Goal: Task Accomplishment & Management: Use online tool/utility

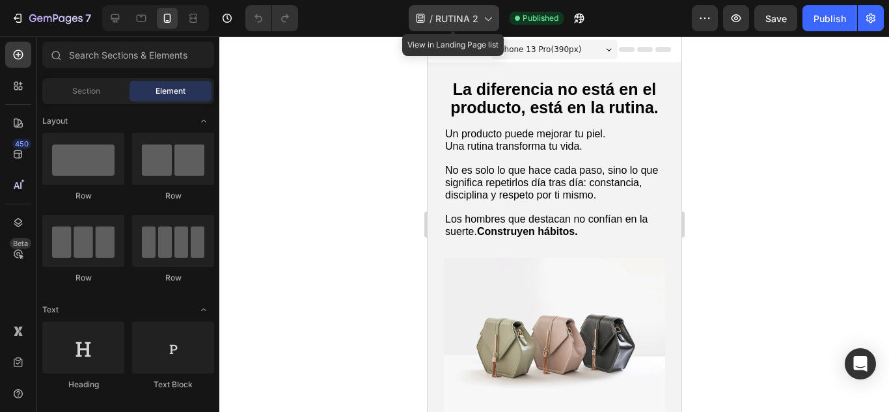
click at [479, 20] on div "/ RUTINA 2" at bounding box center [454, 18] width 90 height 26
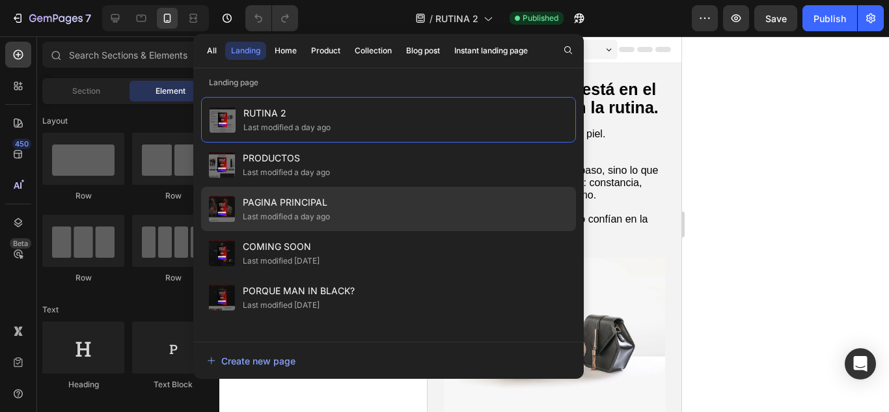
click at [310, 213] on div "Last modified a day ago" at bounding box center [286, 216] width 87 height 13
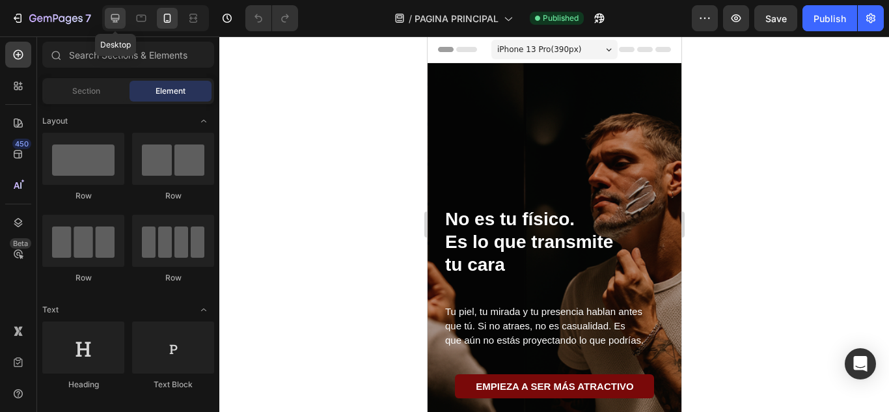
click at [122, 20] on icon at bounding box center [115, 18] width 13 height 13
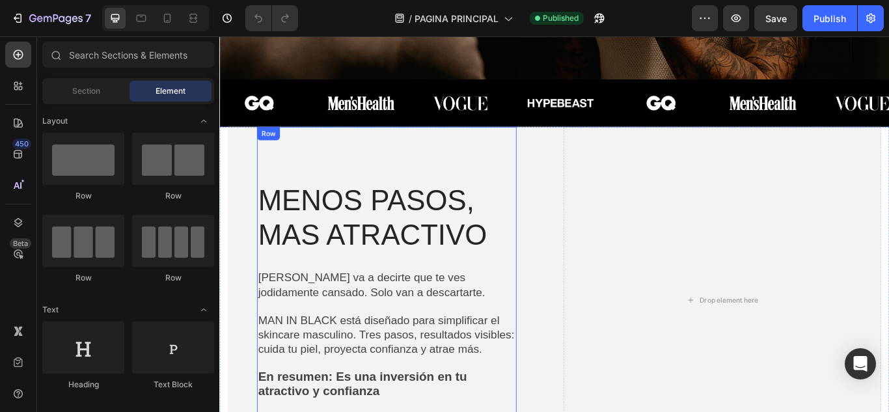
scroll to position [391, 0]
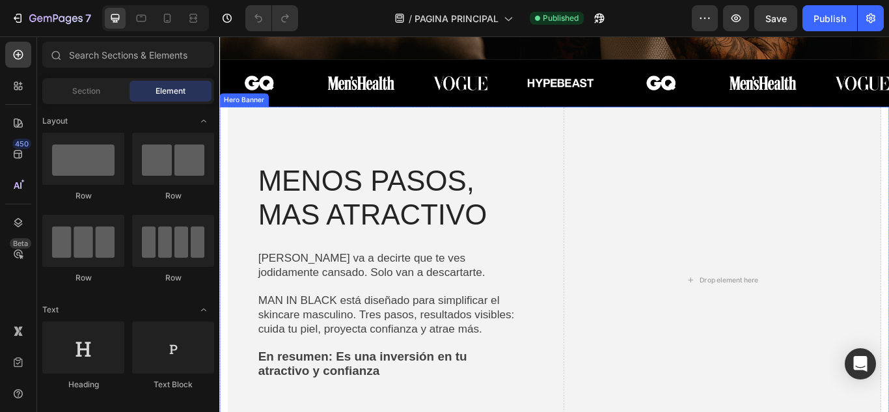
click at [594, 148] on div "MENOS PASOS, MAS ATRACTIVO Heading Nadie va a decirte que te ves jodidamente ca…" at bounding box center [414, 320] width 370 height 405
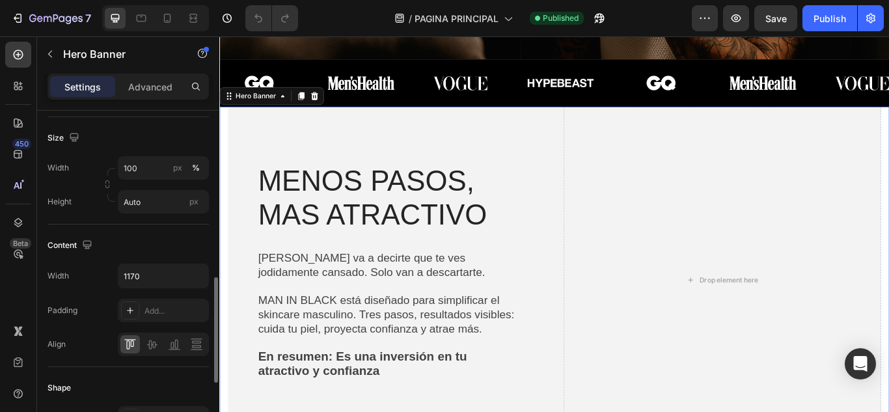
scroll to position [326, 0]
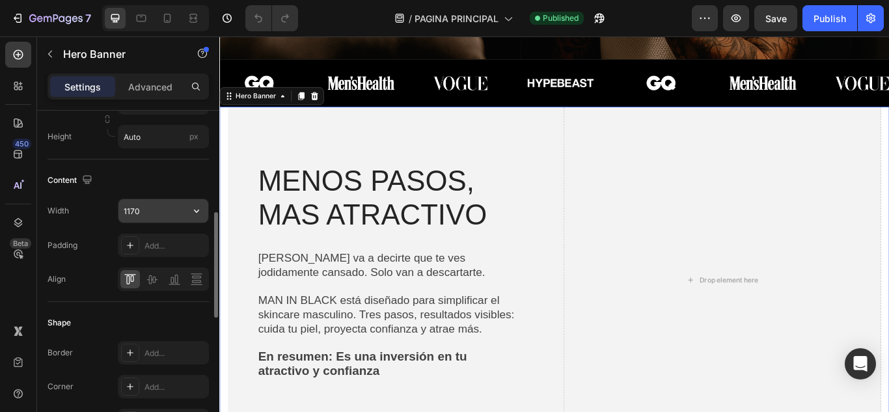
click at [152, 209] on input "1170" at bounding box center [163, 210] width 90 height 23
click at [188, 214] on button "button" at bounding box center [196, 210] width 23 height 23
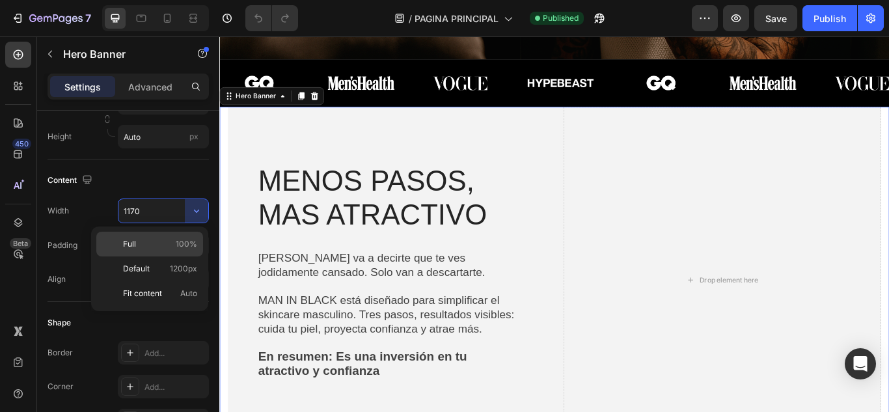
click at [184, 248] on span "100%" at bounding box center [186, 244] width 21 height 12
type input "100%"
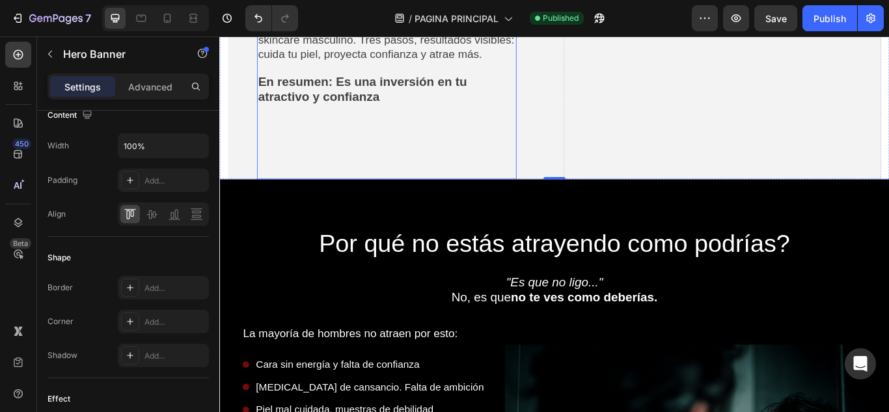
scroll to position [716, 0]
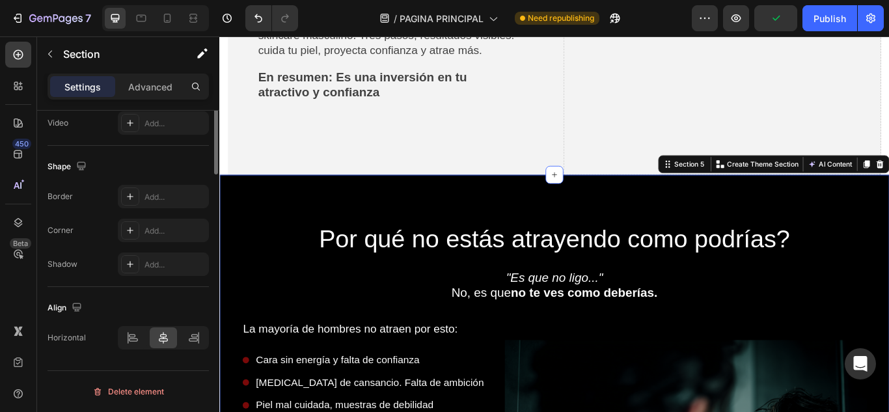
scroll to position [170, 0]
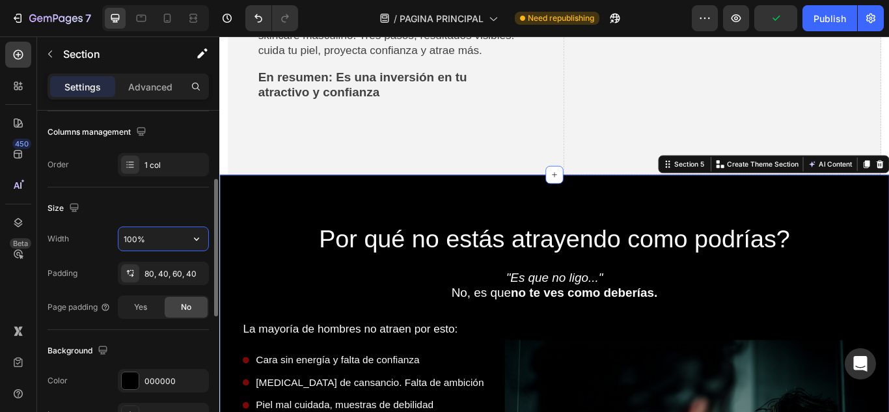
click at [168, 235] on input "100%" at bounding box center [163, 238] width 90 height 23
click at [192, 234] on icon "button" at bounding box center [196, 238] width 13 height 13
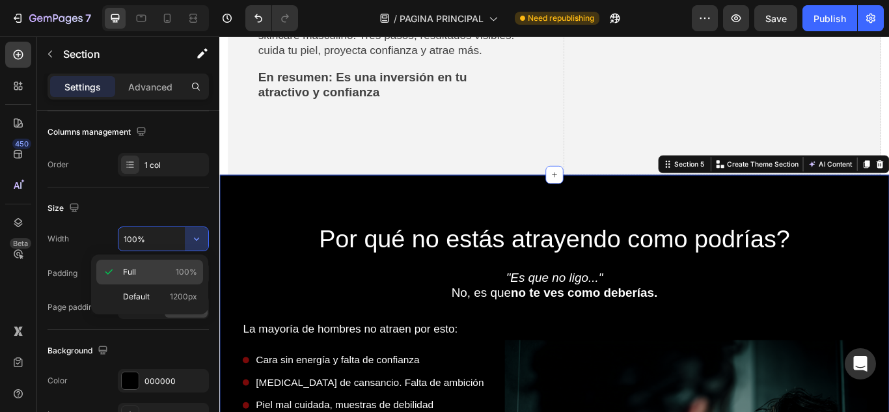
click at [186, 269] on span "100%" at bounding box center [186, 272] width 21 height 12
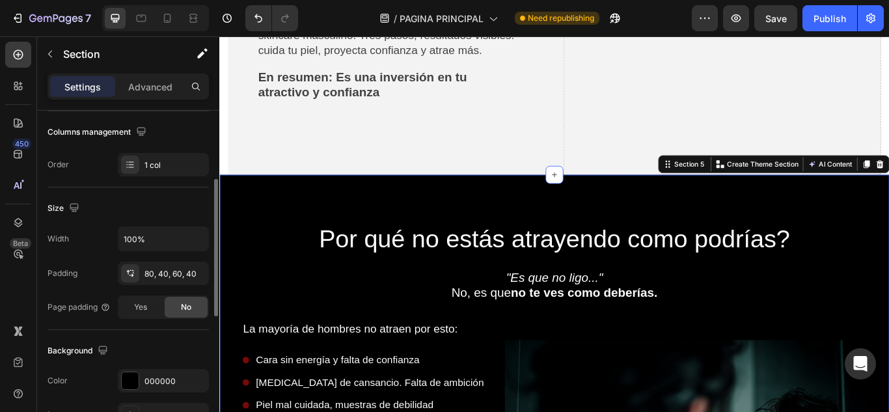
click at [166, 205] on div "Size" at bounding box center [128, 208] width 161 height 21
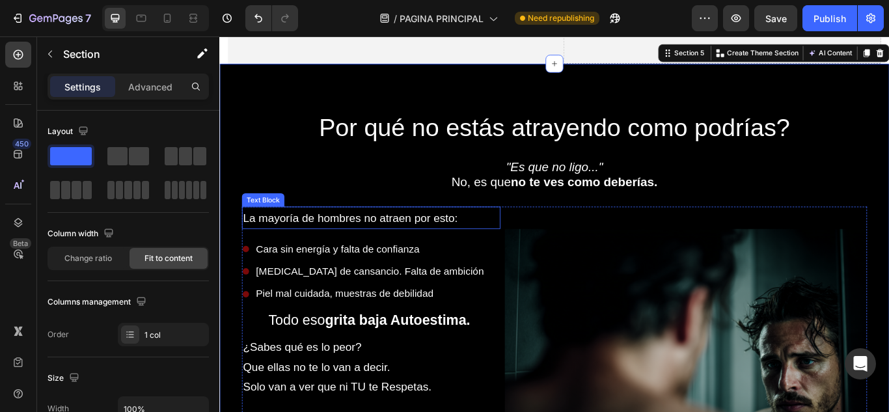
scroll to position [846, 0]
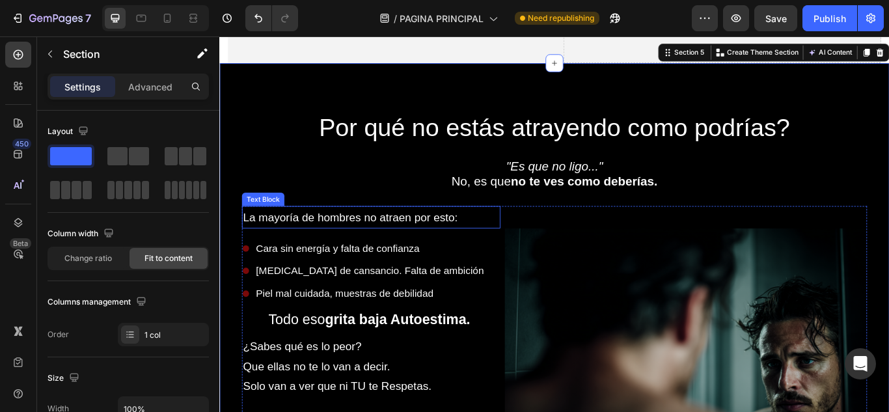
click at [532, 251] on p "La mayoría de hombres no atraen por esto:" at bounding box center [396, 247] width 299 height 23
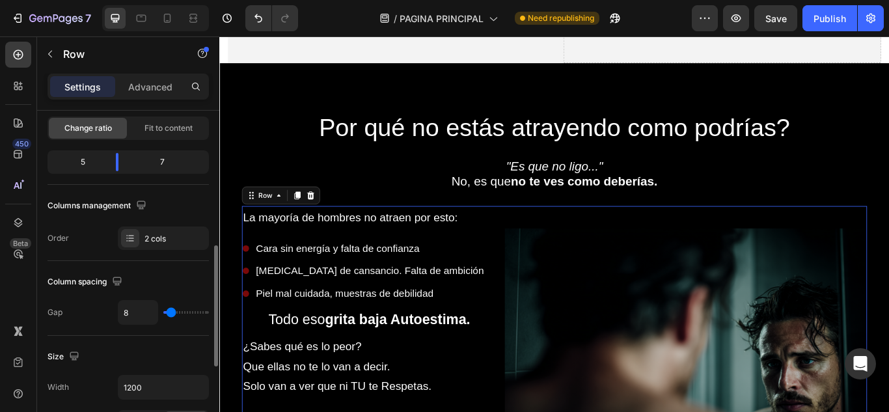
scroll to position [260, 0]
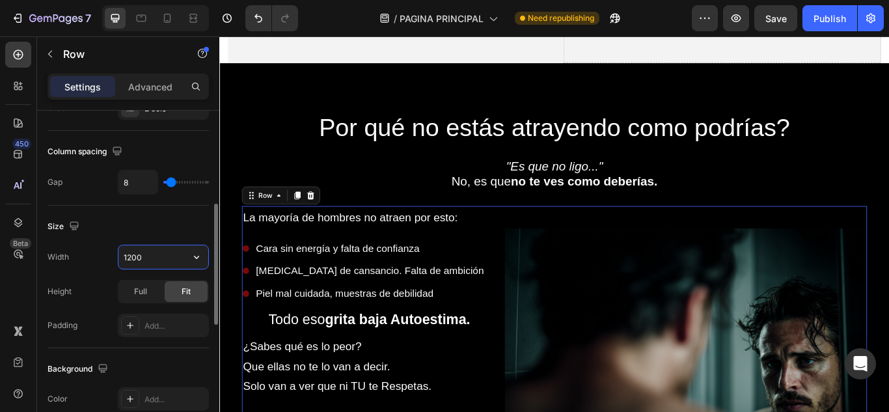
click at [174, 265] on input "1200" at bounding box center [163, 256] width 90 height 23
click at [191, 263] on icon "button" at bounding box center [196, 257] width 13 height 13
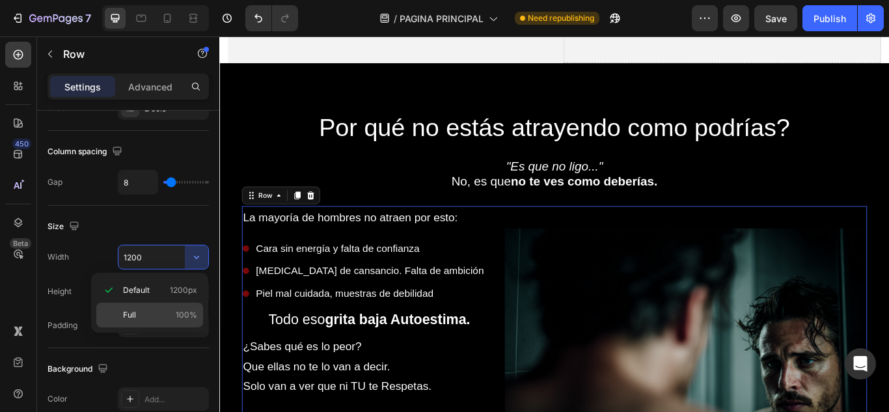
click at [171, 312] on p "Full 100%" at bounding box center [160, 315] width 74 height 12
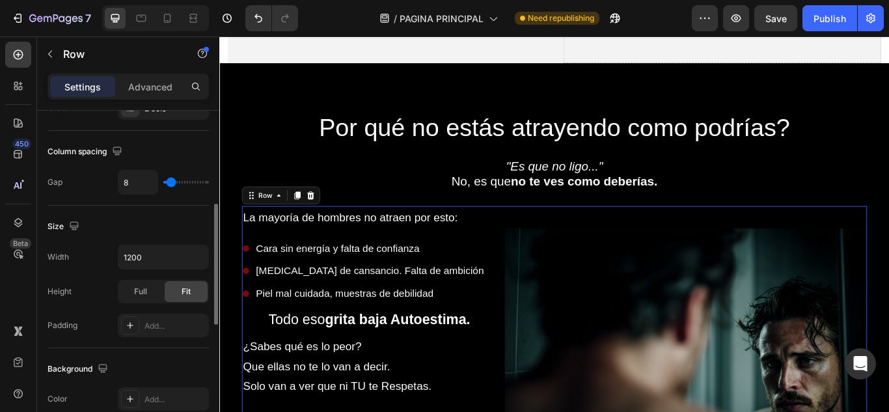
type input "100%"
click at [166, 231] on div "Size" at bounding box center [128, 226] width 161 height 21
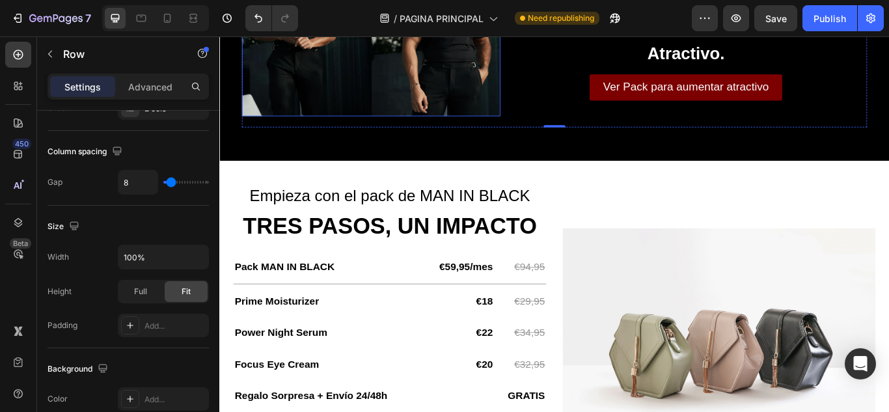
scroll to position [1563, 0]
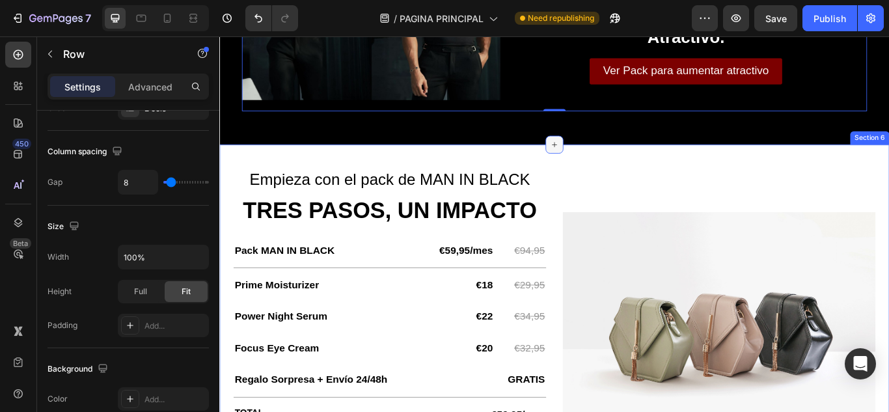
click at [601, 152] on div at bounding box center [610, 162] width 21 height 21
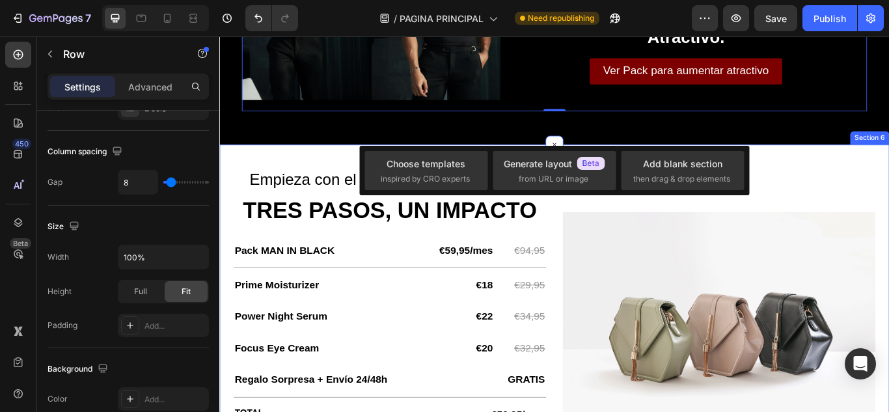
click at [583, 163] on div "Pack MAN IN BLACK Text Block €59,95/mes Text Block €94,95 Text Block Row Title …" at bounding box center [609, 374] width 781 height 422
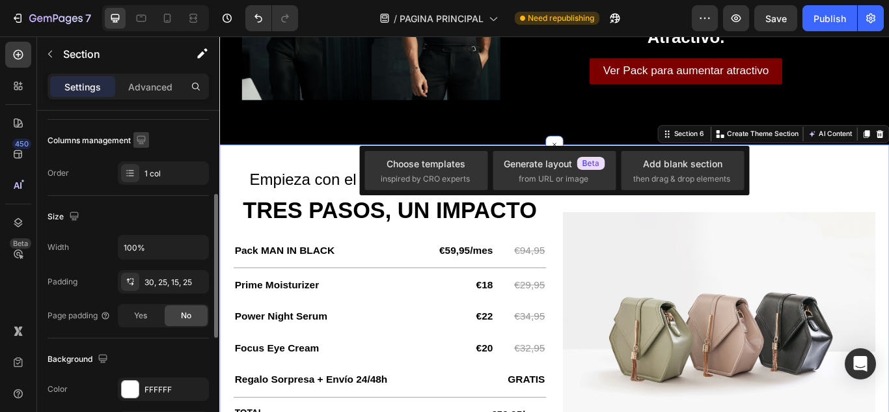
scroll to position [260, 0]
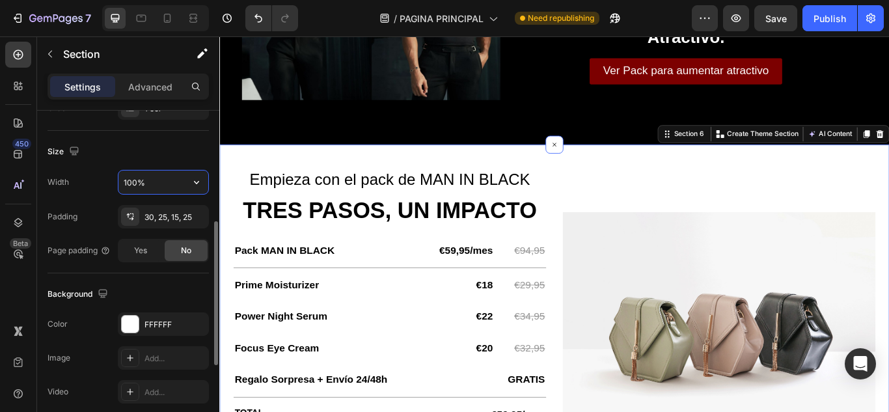
click at [145, 191] on input "100%" at bounding box center [163, 182] width 90 height 23
click at [188, 182] on button "button" at bounding box center [196, 182] width 23 height 23
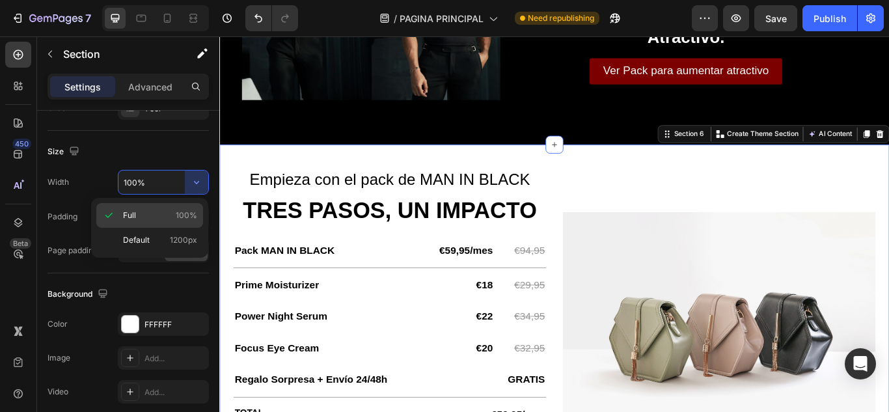
click at [187, 228] on div "Full 100%" at bounding box center [149, 240] width 107 height 25
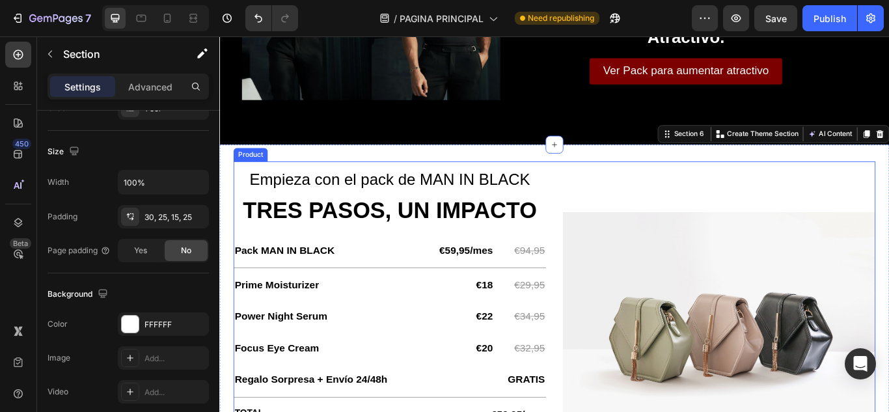
click at [609, 182] on div "Empieza con el pack de MAN IN BLACK TRES PASOS, UN IMPACTO Heading Pack MAN IN …" at bounding box center [610, 378] width 749 height 393
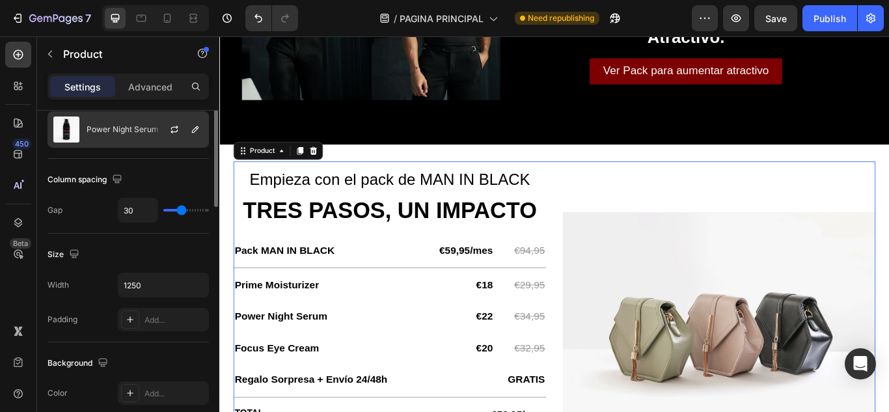
scroll to position [195, 0]
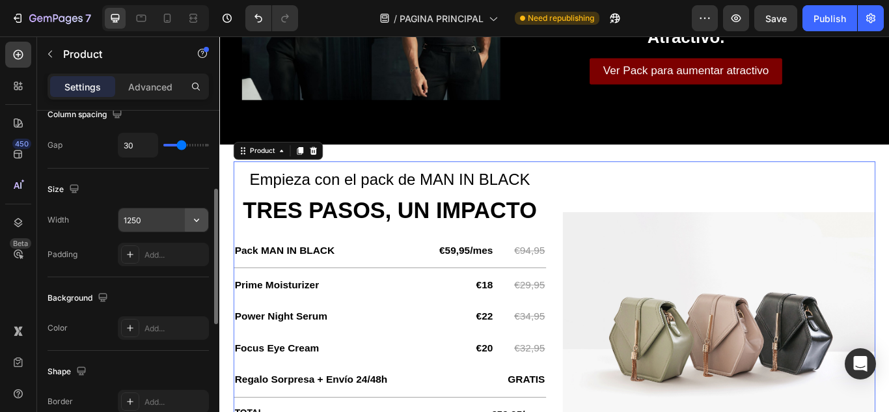
click at [201, 217] on icon "button" at bounding box center [196, 220] width 13 height 13
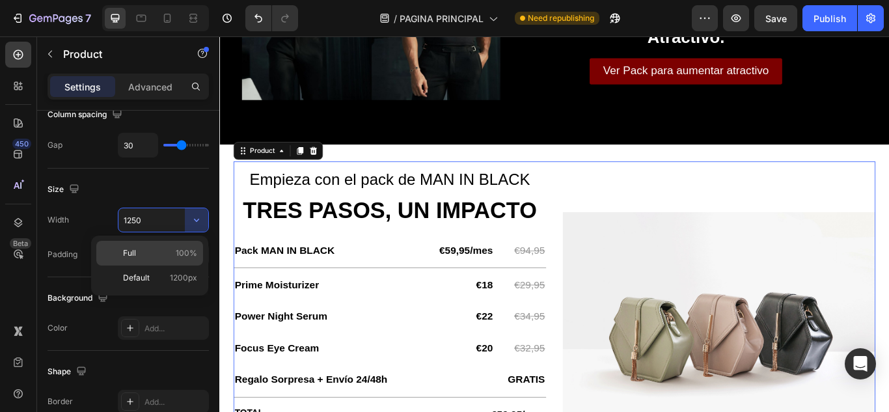
click at [185, 253] on span "100%" at bounding box center [186, 253] width 21 height 12
type input "100%"
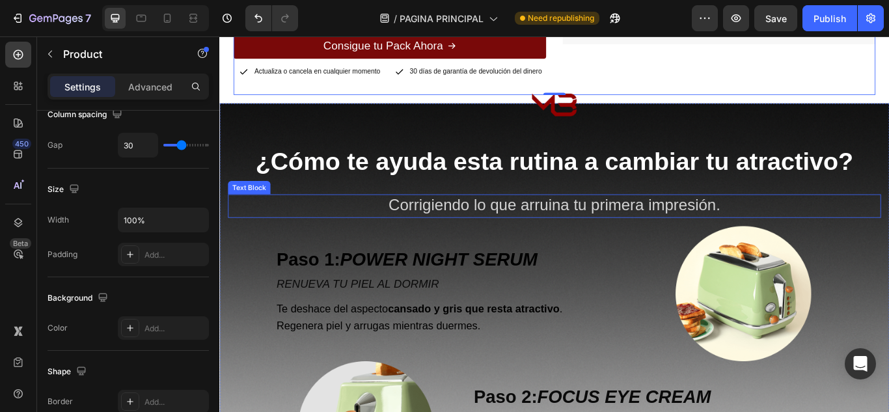
scroll to position [2018, 0]
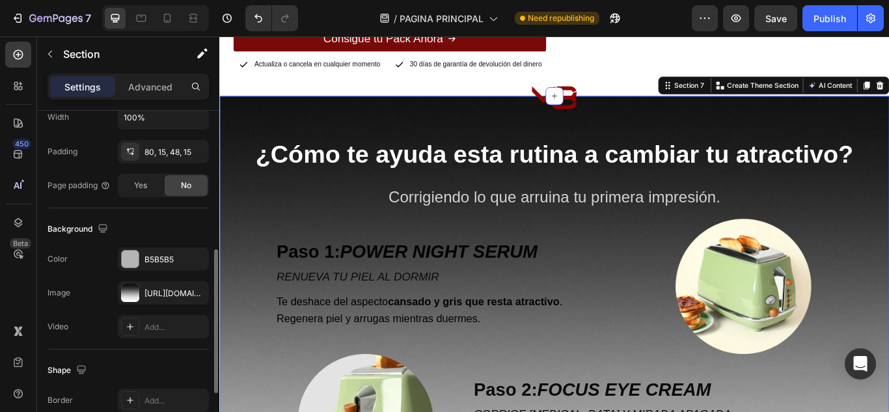
scroll to position [260, 0]
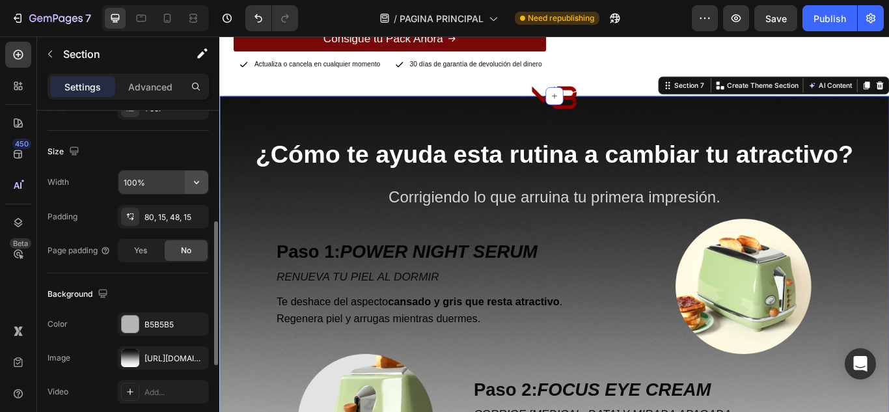
click at [197, 180] on icon "button" at bounding box center [196, 182] width 13 height 13
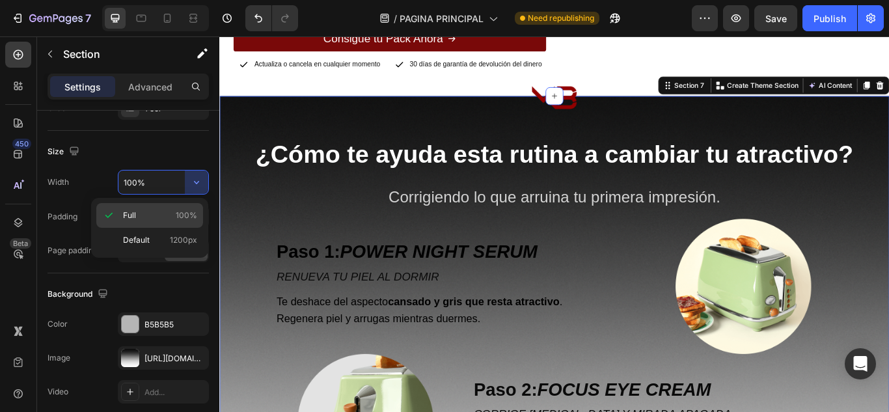
click at [179, 228] on div "Full 100%" at bounding box center [149, 240] width 107 height 25
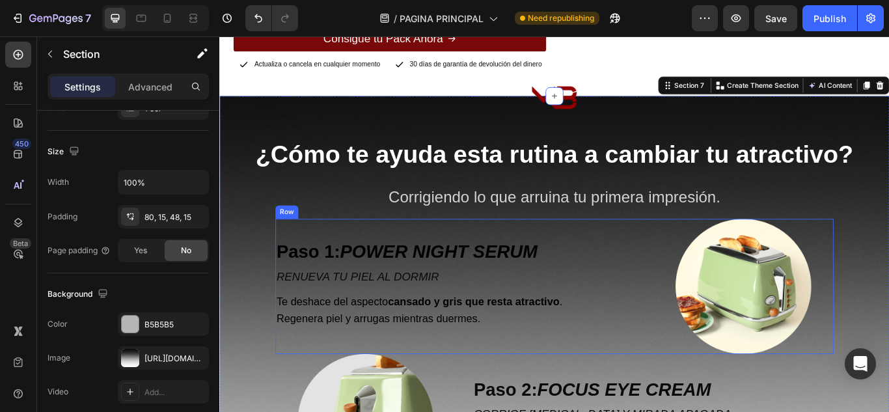
click at [348, 257] on div "Paso 1: POWER NIGHT SERUM Text Block RENUEVA TU PIEL AL DORMIR Text Block Te de…" at bounding box center [495, 328] width 421 height 158
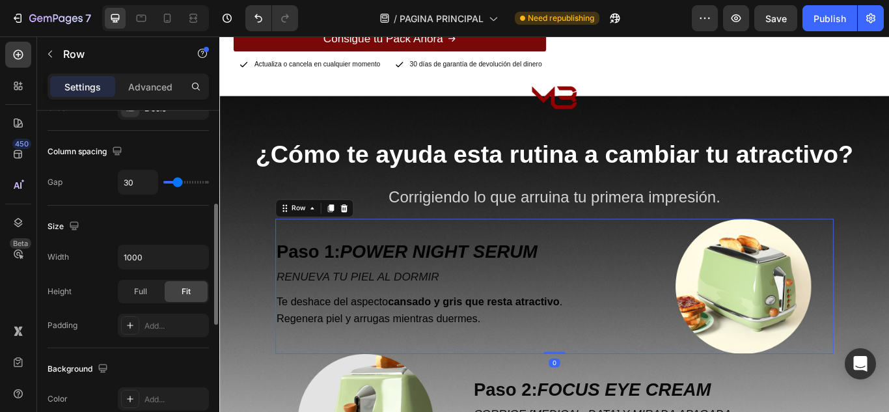
scroll to position [326, 0]
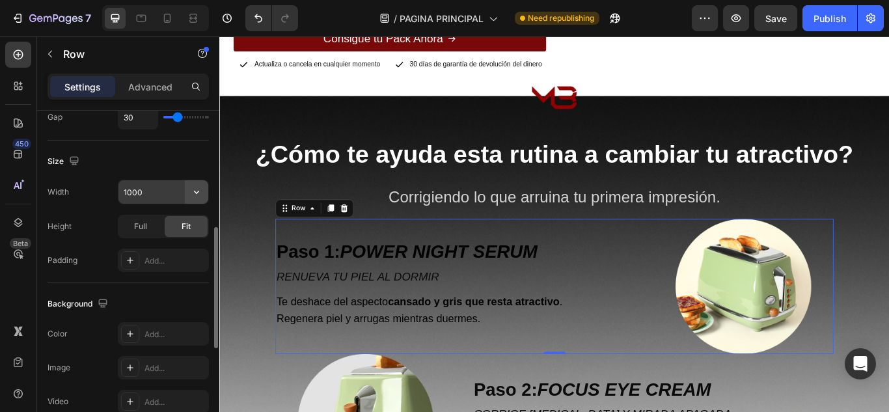
click at [192, 198] on icon "button" at bounding box center [196, 192] width 13 height 13
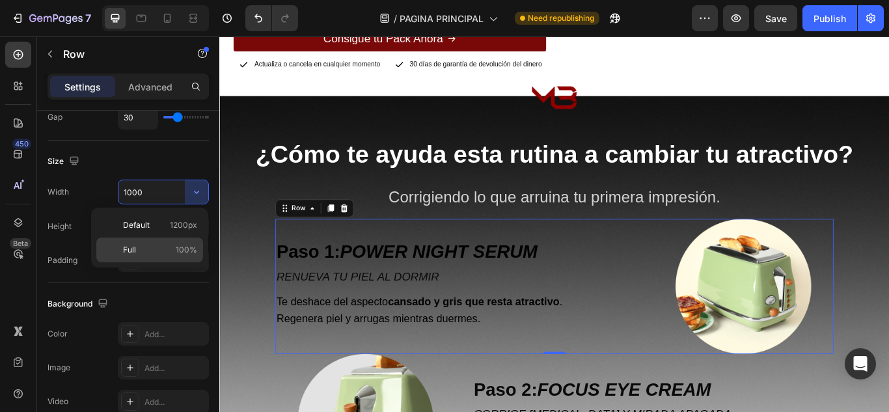
click at [189, 251] on span "100%" at bounding box center [186, 250] width 21 height 12
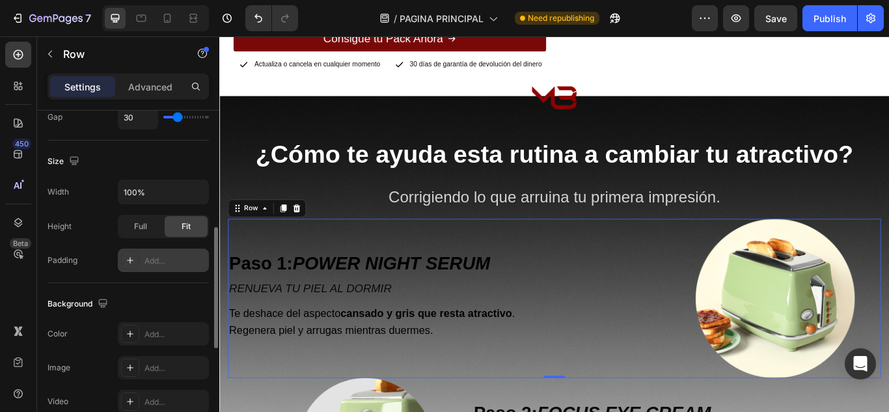
click at [165, 257] on div "Add..." at bounding box center [175, 261] width 61 height 12
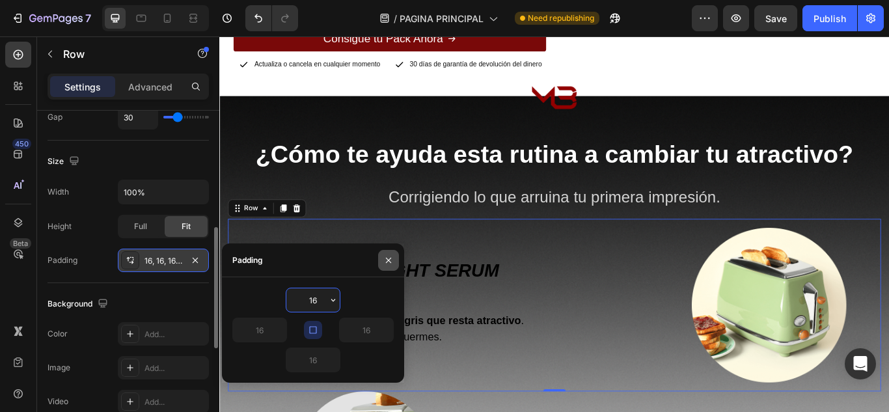
click at [395, 262] on button "button" at bounding box center [388, 260] width 21 height 21
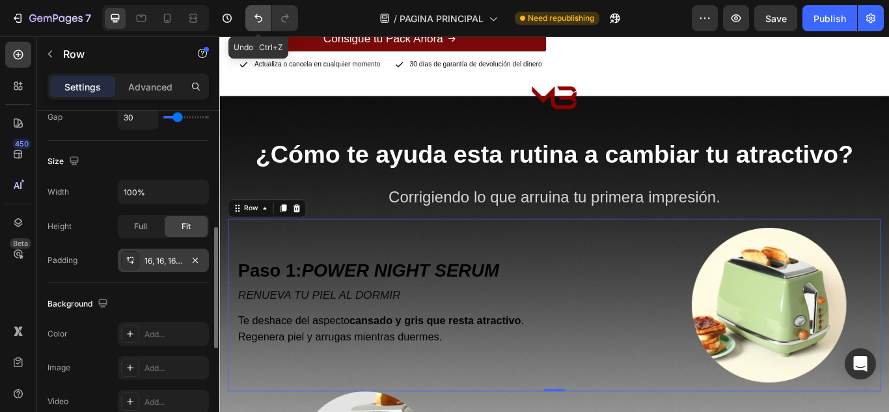
click at [259, 12] on icon "Undo/Redo" at bounding box center [258, 18] width 13 height 13
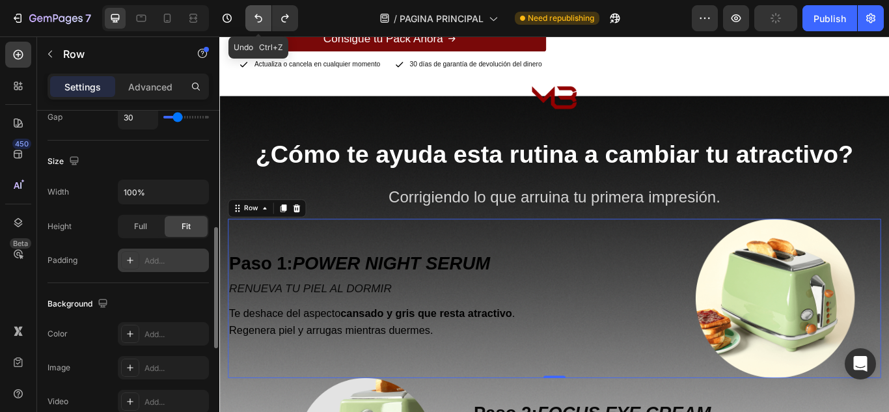
click at [259, 15] on icon "Undo/Redo" at bounding box center [258, 18] width 13 height 13
type input "1000"
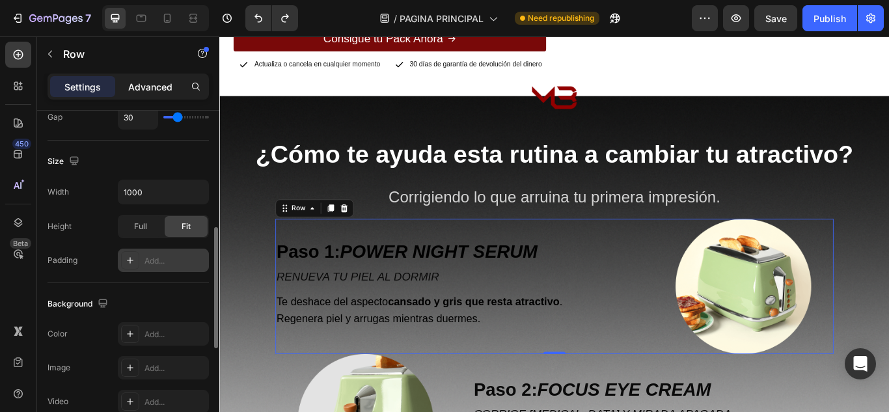
click at [159, 85] on p "Advanced" at bounding box center [150, 87] width 44 height 14
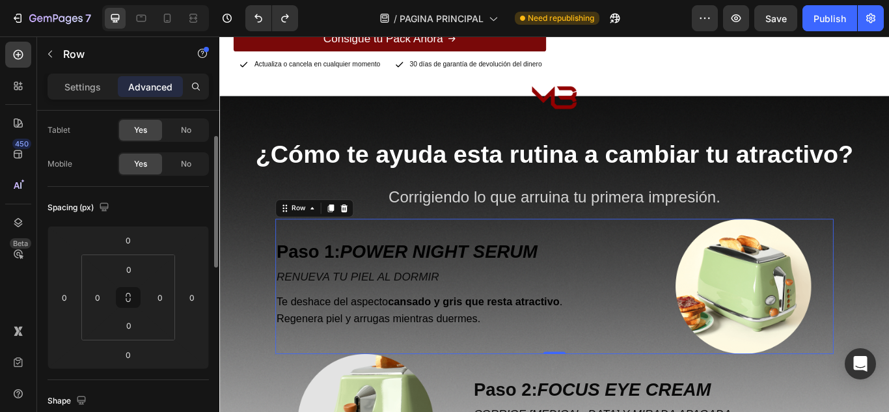
scroll to position [130, 0]
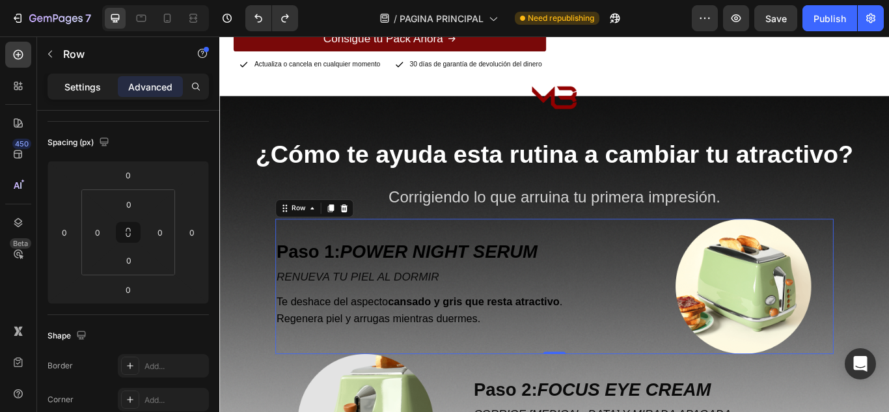
click at [100, 92] on p "Settings" at bounding box center [82, 87] width 36 height 14
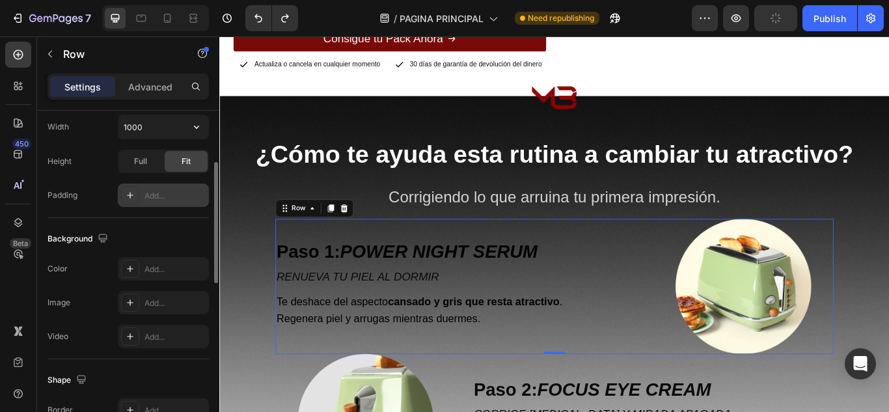
scroll to position [326, 0]
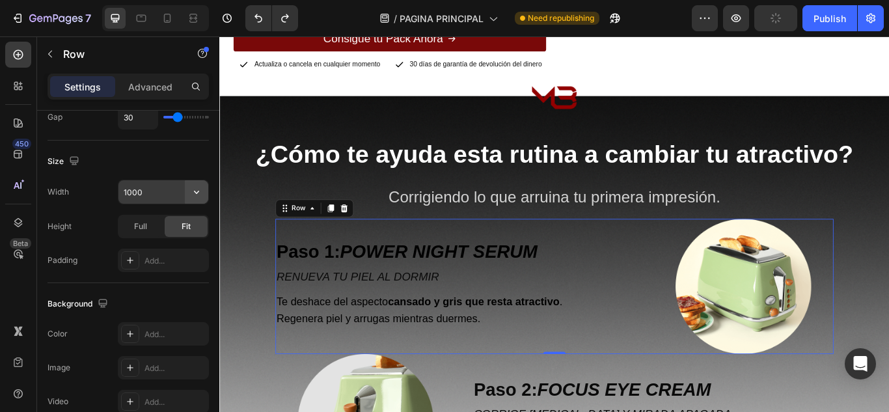
click at [202, 187] on icon "button" at bounding box center [196, 192] width 13 height 13
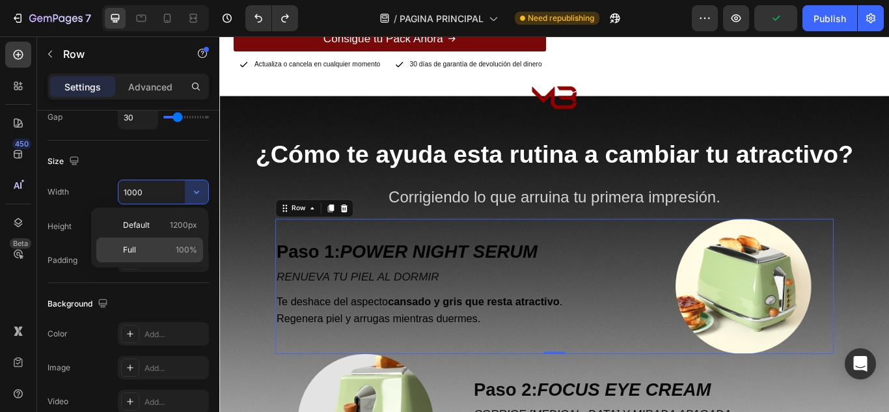
click at [168, 245] on p "Full 100%" at bounding box center [160, 250] width 74 height 12
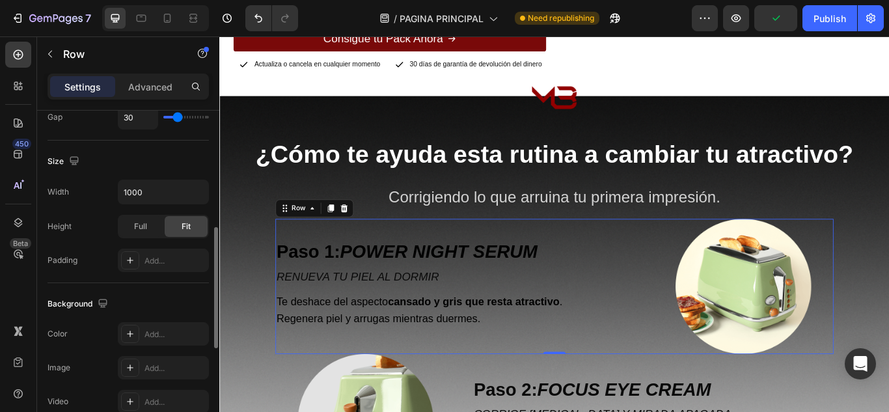
type input "100%"
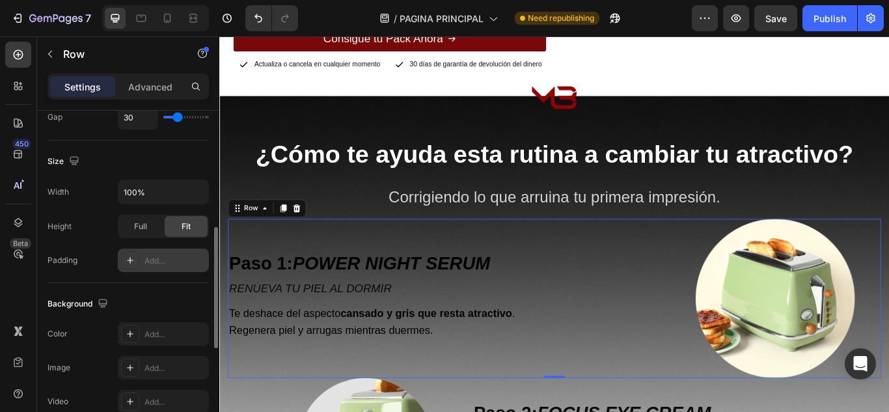
click at [145, 260] on div "Add..." at bounding box center [175, 261] width 61 height 12
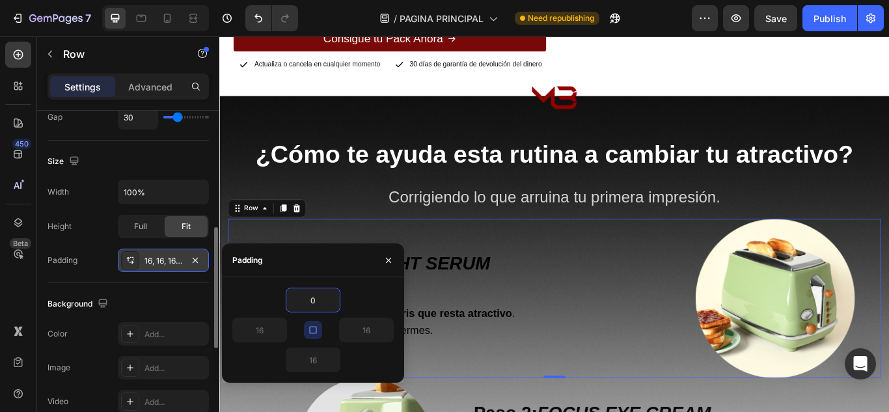
type input "0"
click at [318, 327] on button "button" at bounding box center [313, 330] width 18 height 18
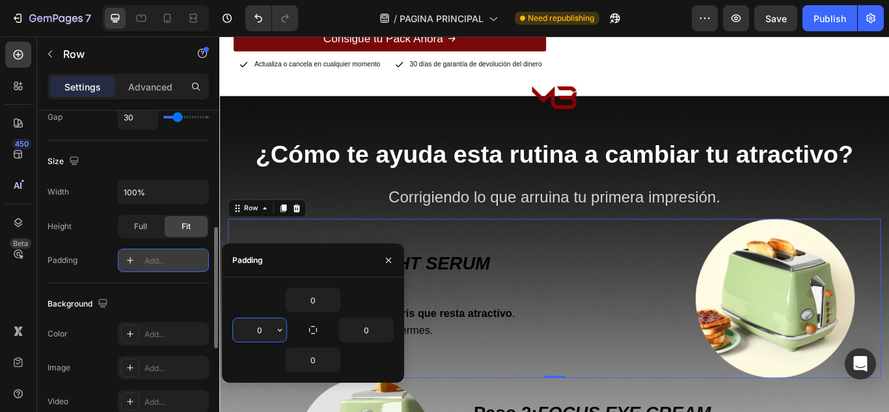
click at [257, 327] on input "0" at bounding box center [259, 329] width 53 height 23
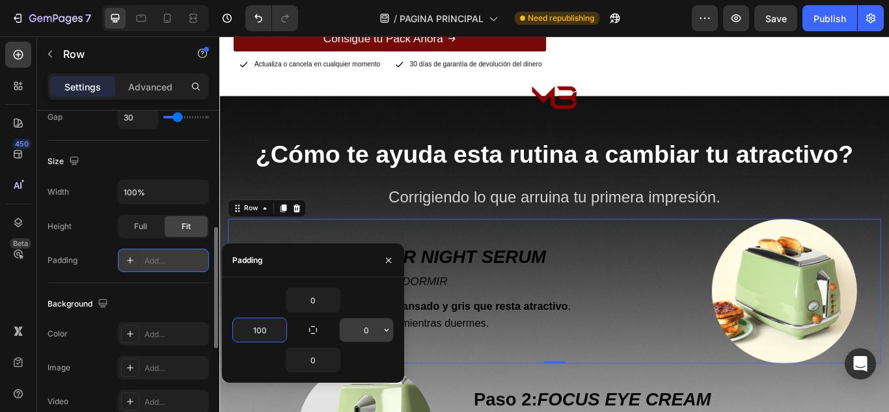
type input "100"
click at [377, 327] on input "0" at bounding box center [366, 329] width 53 height 23
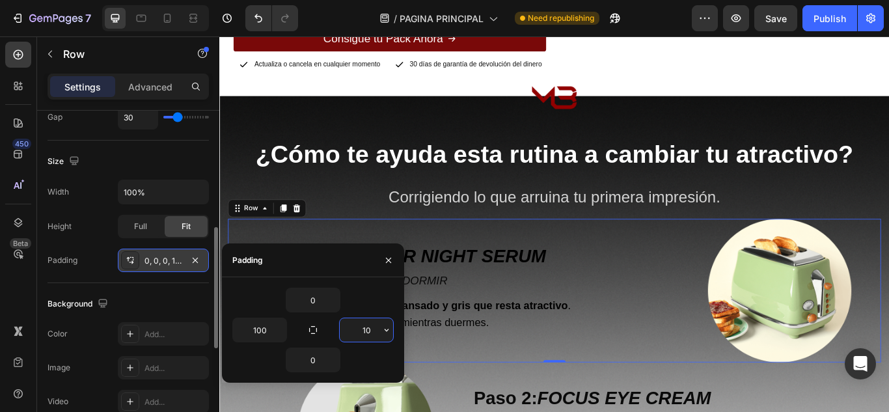
type input "100"
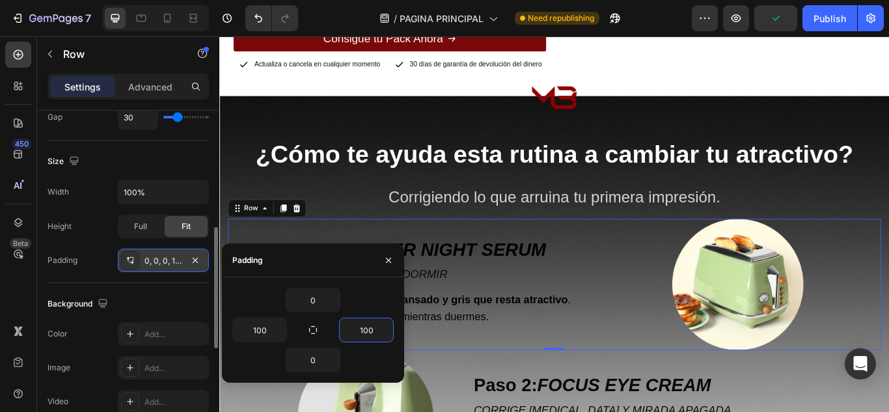
click at [128, 285] on div "Background The changes might be hidden by the video. Color Add... Image Add... …" at bounding box center [128, 353] width 161 height 141
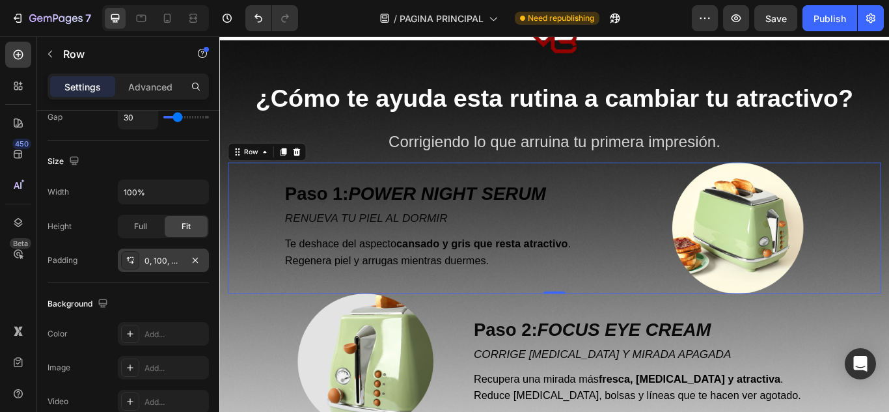
scroll to position [2148, 0]
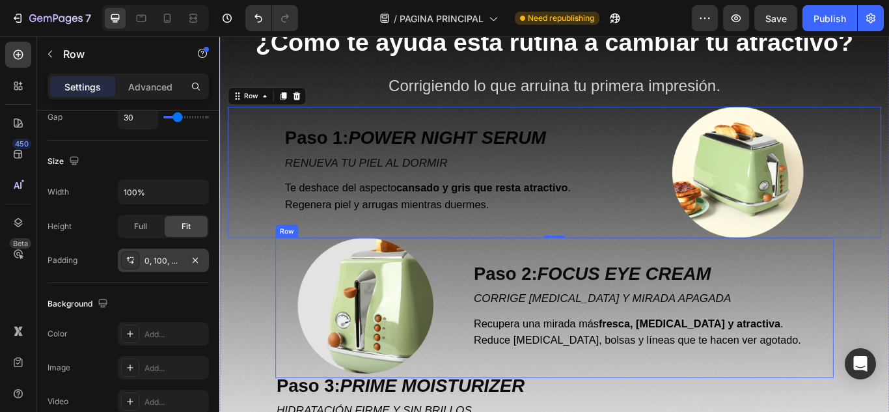
click at [491, 290] on div "Image Paso 2: FOCUS EYE CREAM Text Block CORRIGE OJERAS Y MIRADA APAGADA Text B…" at bounding box center [610, 352] width 651 height 163
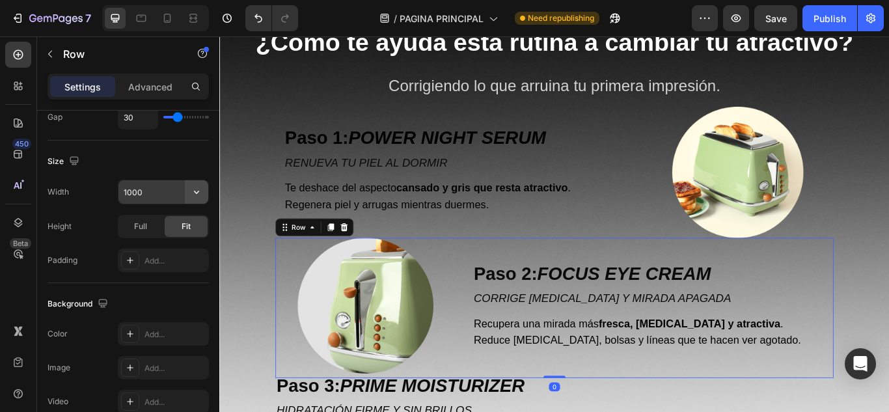
click at [199, 191] on icon "button" at bounding box center [196, 192] width 13 height 13
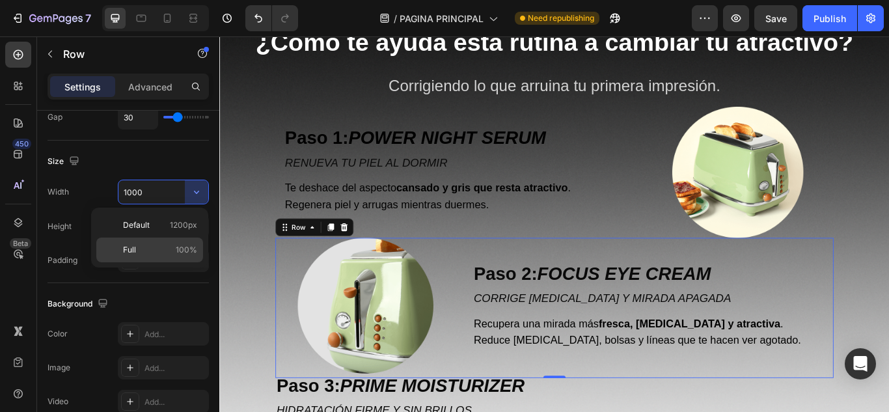
click at [176, 247] on span "100%" at bounding box center [186, 250] width 21 height 12
type input "100%"
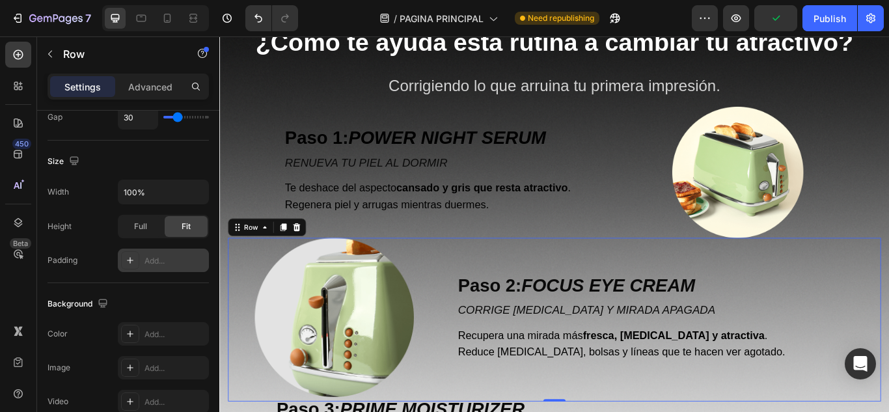
click at [158, 264] on div "Add..." at bounding box center [175, 261] width 61 height 12
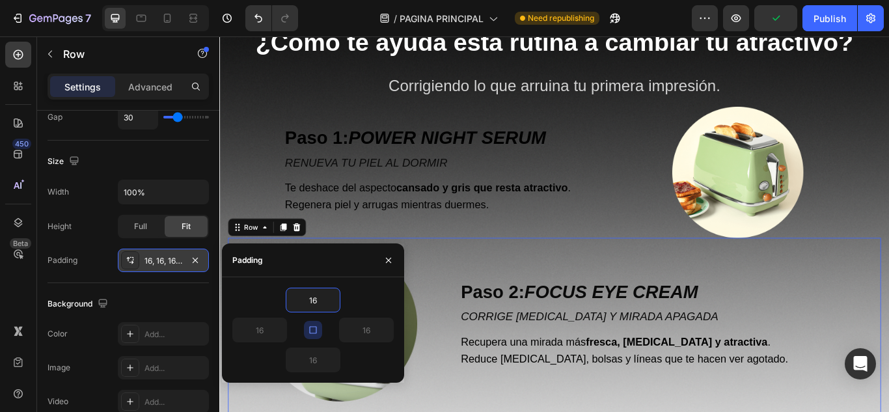
click at [313, 329] on icon "button" at bounding box center [313, 330] width 10 height 10
click at [318, 299] on input "16" at bounding box center [312, 299] width 53 height 23
type input "1"
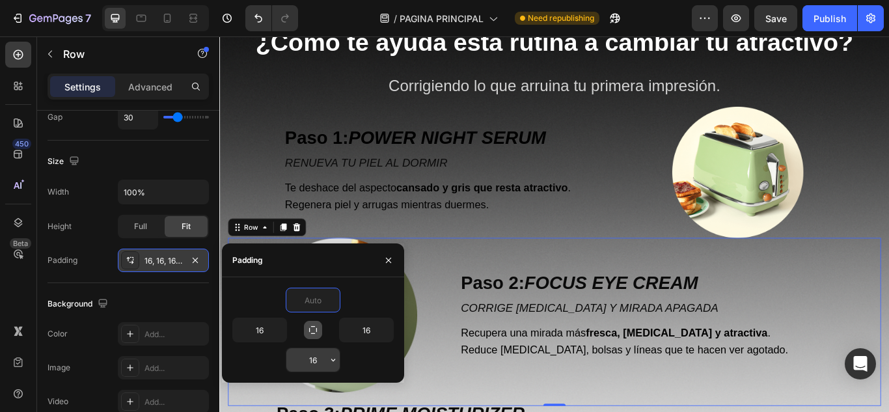
click at [314, 352] on input "16" at bounding box center [312, 359] width 53 height 23
type input "0"
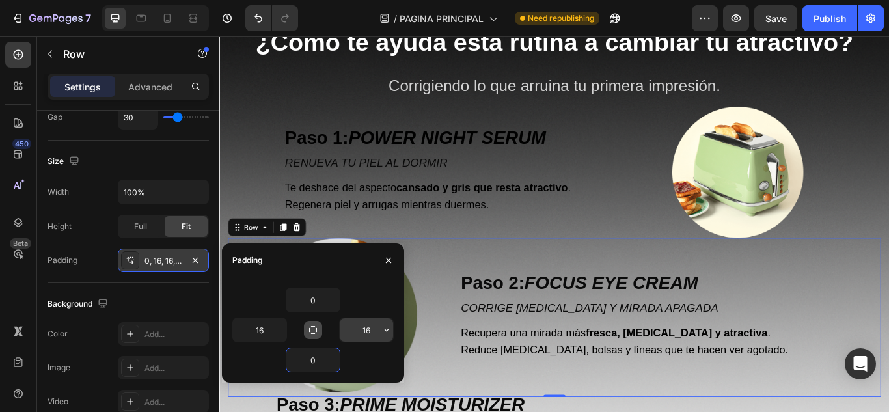
type input "0"
click at [368, 326] on input "16" at bounding box center [366, 329] width 53 height 23
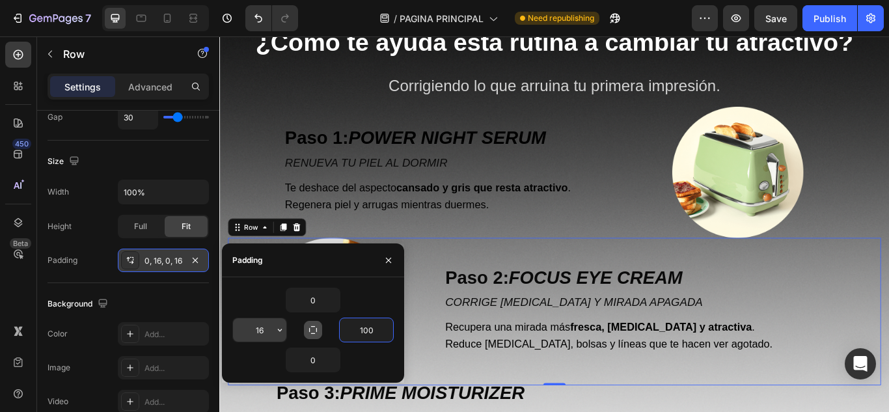
type input "100"
click at [262, 332] on input "16" at bounding box center [259, 329] width 53 height 23
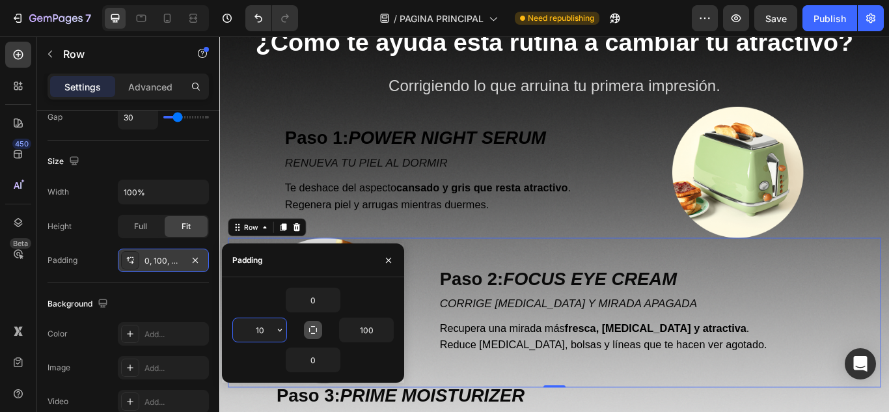
type input "100"
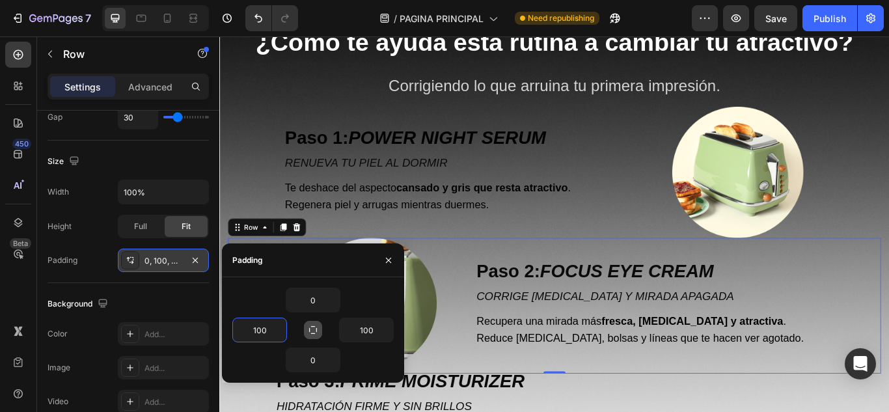
click at [99, 251] on div "Padding 0, 100, 0, 16" at bounding box center [128, 260] width 161 height 23
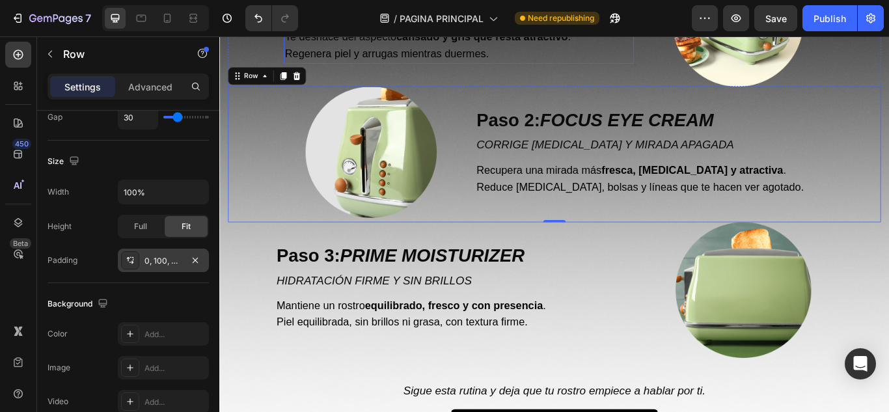
scroll to position [2344, 0]
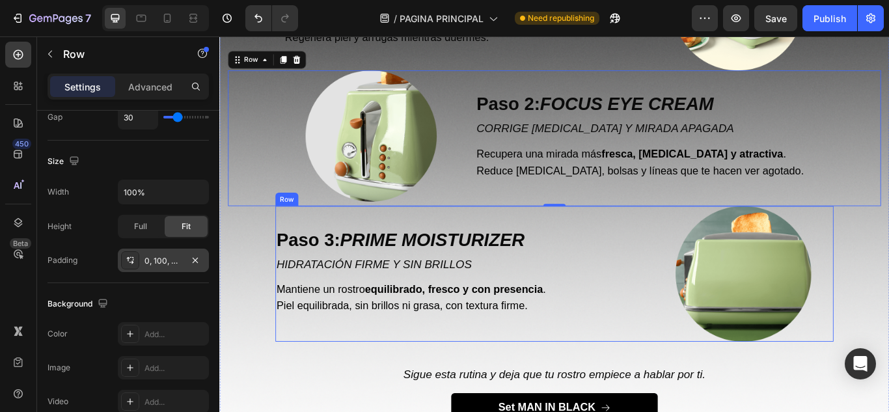
click at [623, 245] on div "Paso 3: PRIME MOISTURIZER Text Block HIDRATACIÓN FIRME Y SIN BRILLOS Text Block…" at bounding box center [495, 313] width 421 height 158
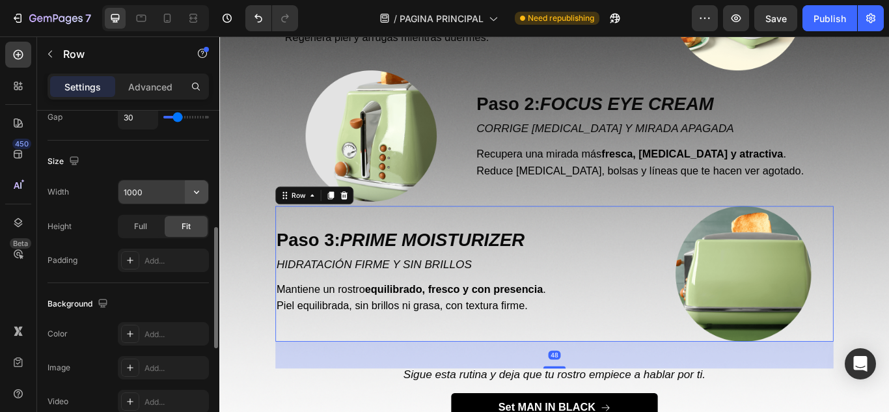
click at [199, 199] on button "button" at bounding box center [196, 191] width 23 height 23
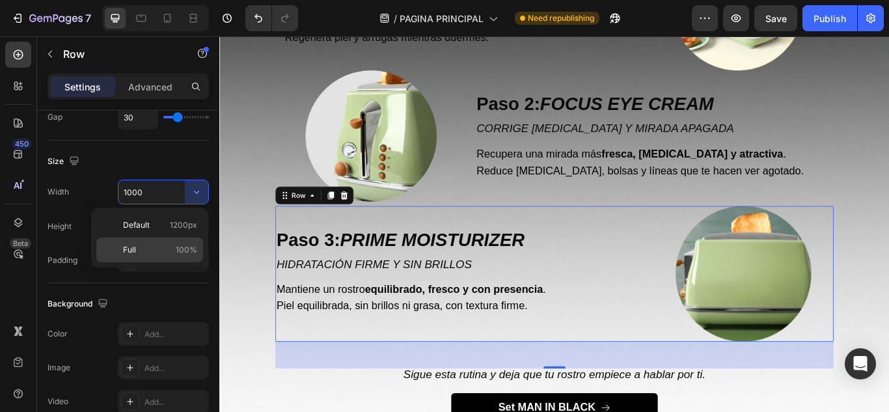
click at [172, 249] on p "Full 100%" at bounding box center [160, 250] width 74 height 12
type input "100%"
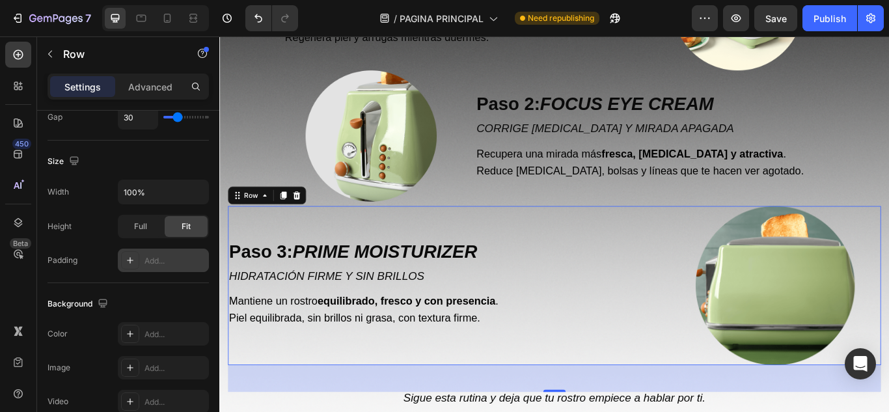
click at [159, 259] on div "Add..." at bounding box center [175, 261] width 61 height 12
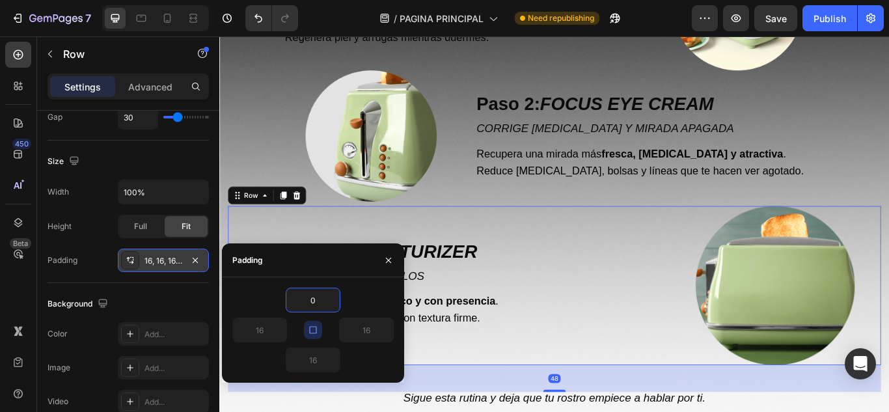
type input "0"
click at [314, 331] on icon "button" at bounding box center [313, 330] width 10 height 10
type input "0"
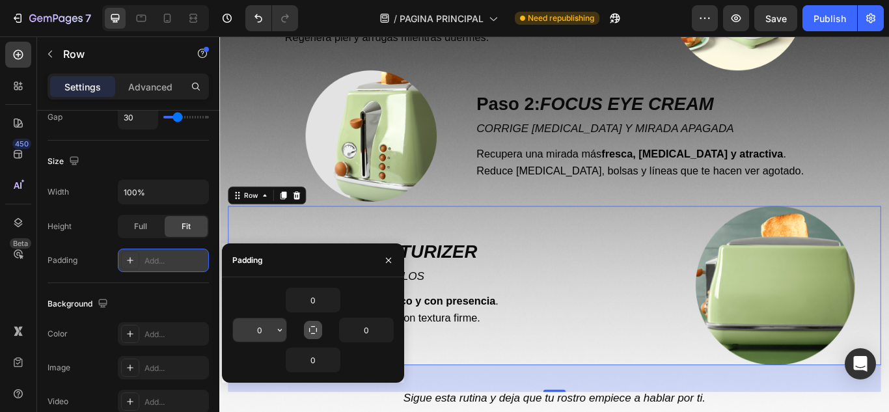
click at [264, 329] on input "0" at bounding box center [259, 329] width 53 height 23
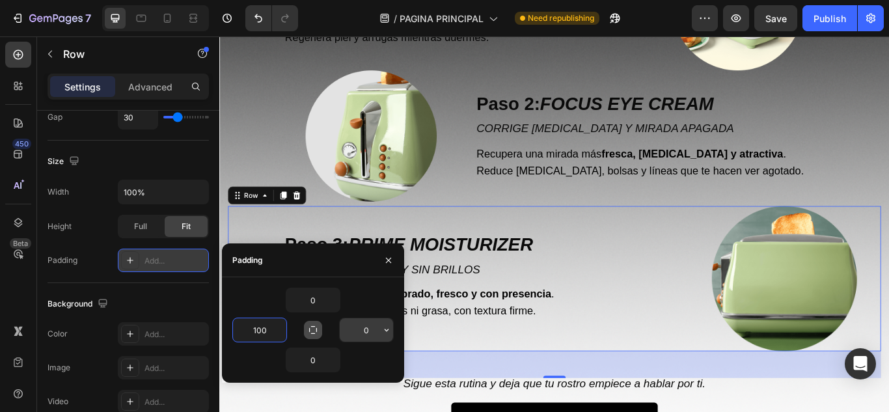
type input "100"
click at [370, 327] on input "0" at bounding box center [366, 329] width 53 height 23
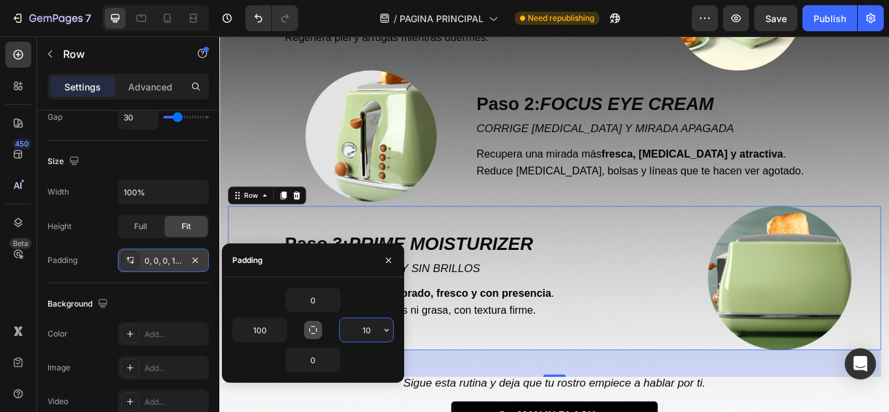
type input "100"
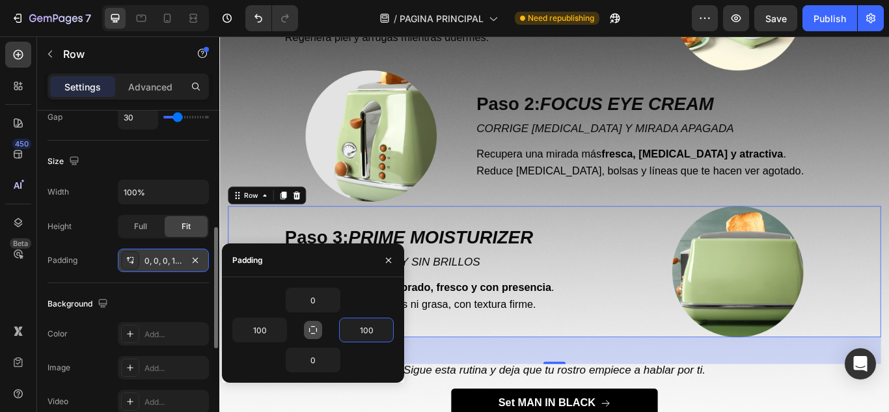
click at [167, 161] on div "Size" at bounding box center [128, 161] width 161 height 21
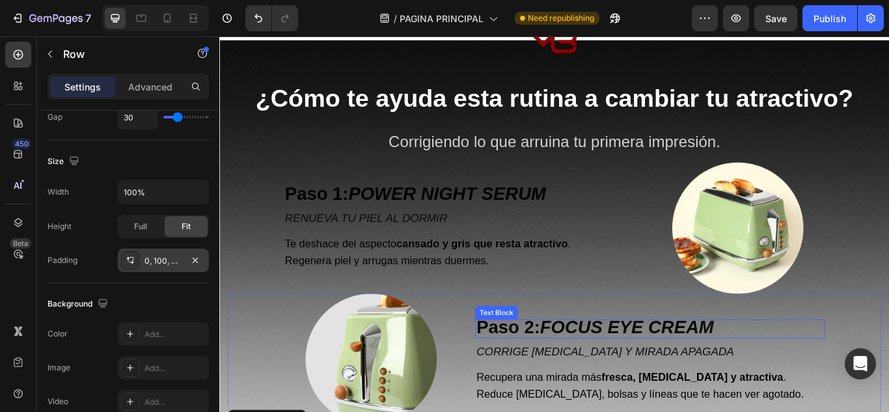
scroll to position [2214, 0]
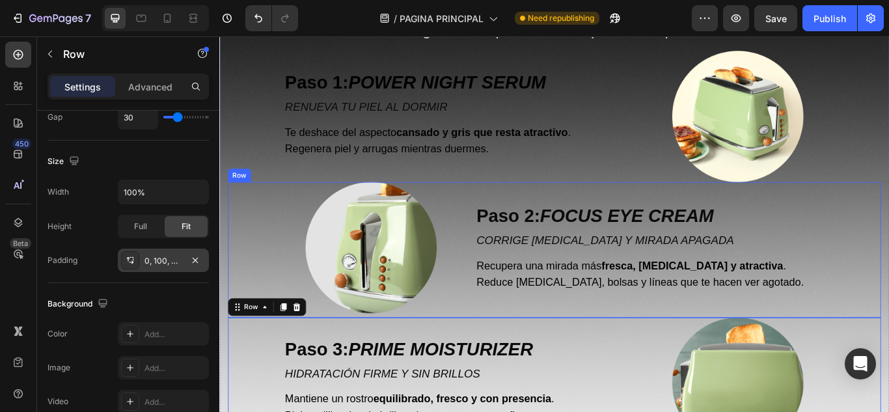
click at [503, 334] on div "Image Paso 2: FOCUS EYE CREAM Text Block CORRIGE OJERAS Y MIRADA APAGADA Text B…" at bounding box center [610, 285] width 762 height 158
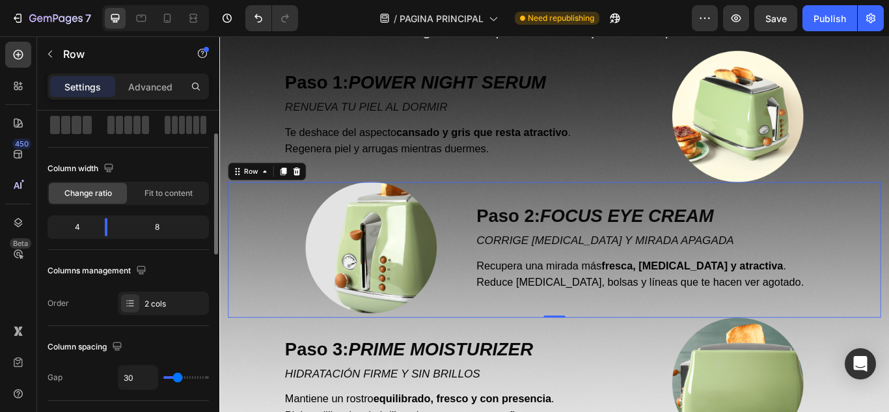
scroll to position [0, 0]
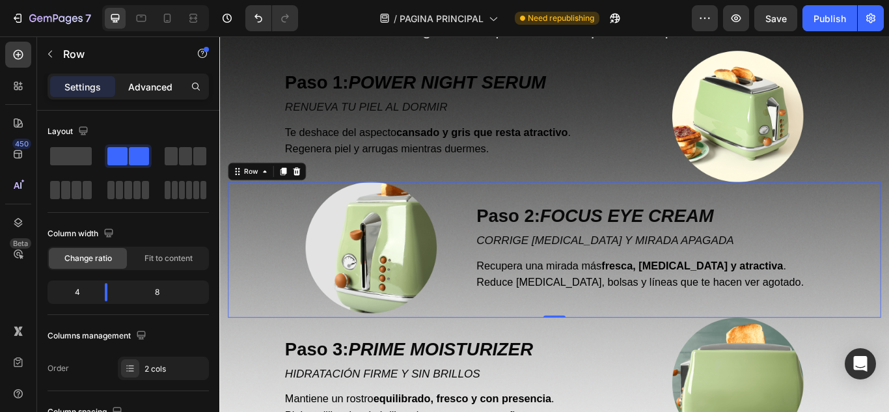
click at [145, 87] on p "Advanced" at bounding box center [150, 87] width 44 height 14
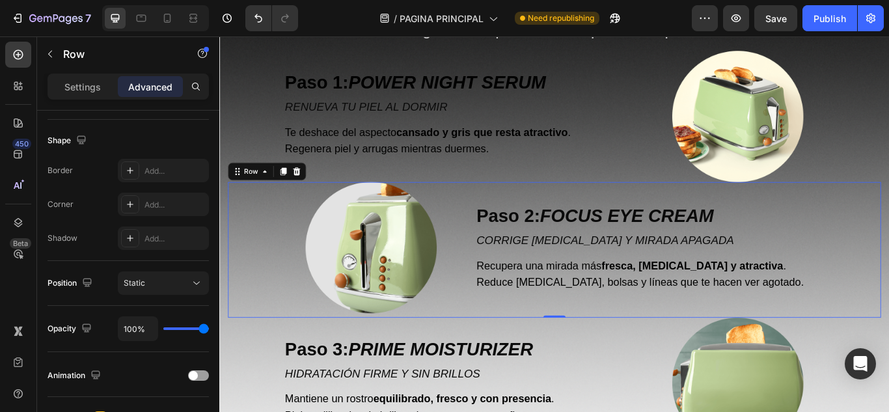
scroll to position [521, 0]
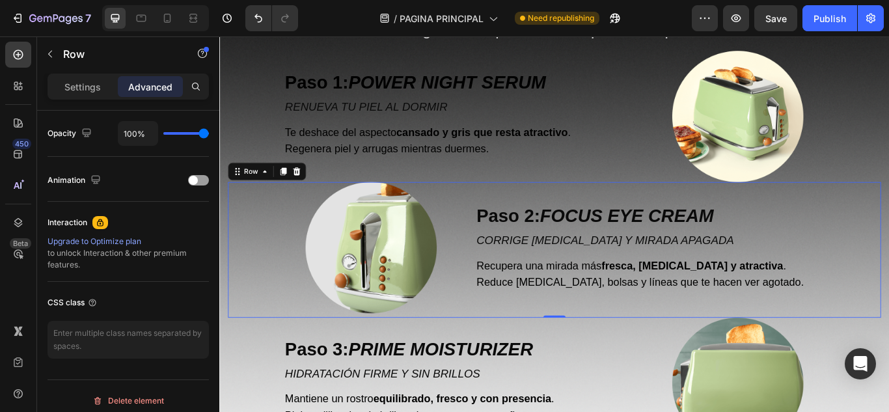
click at [604, 285] on div "Paso 2: FOCUS EYE CREAM Text Block CORRIGE OJERAS Y MIRADA APAGADA Text Block R…" at bounding box center [722, 285] width 408 height 158
click at [314, 222] on div at bounding box center [396, 282] width 204 height 153
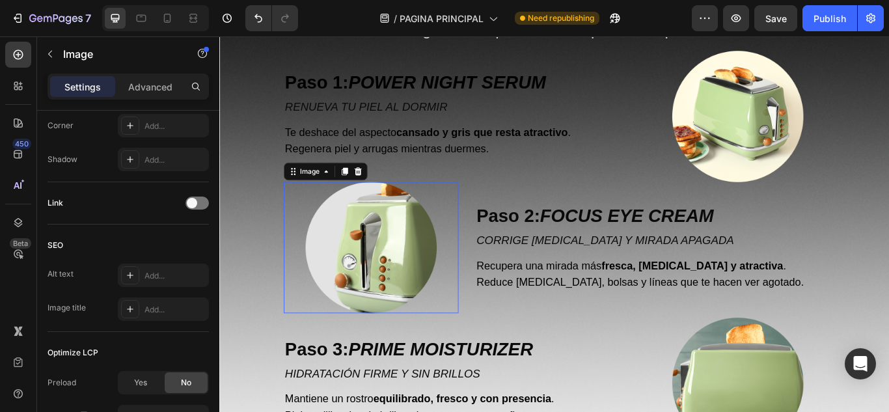
scroll to position [0, 0]
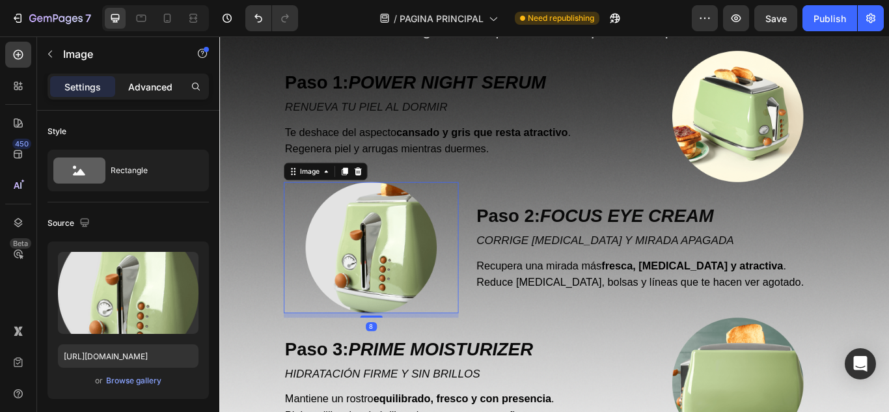
click at [159, 90] on p "Advanced" at bounding box center [150, 87] width 44 height 14
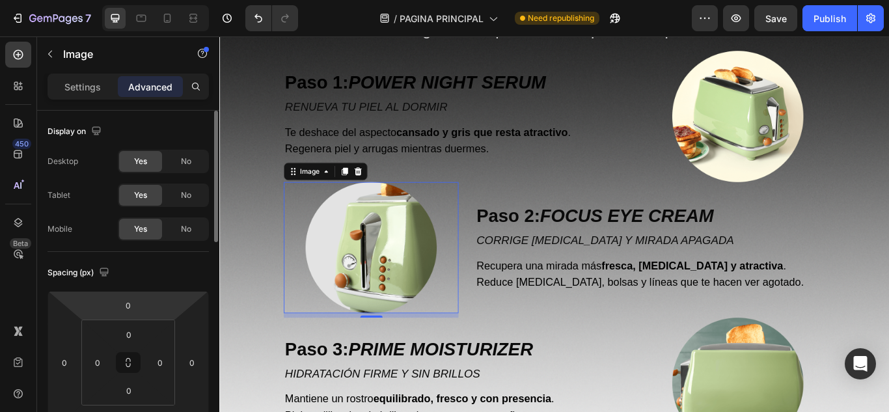
scroll to position [195, 0]
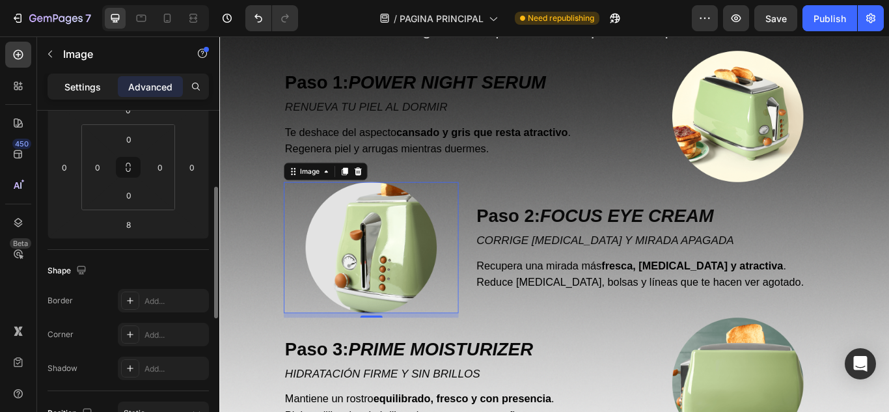
click at [101, 92] on div "Settings" at bounding box center [82, 86] width 65 height 21
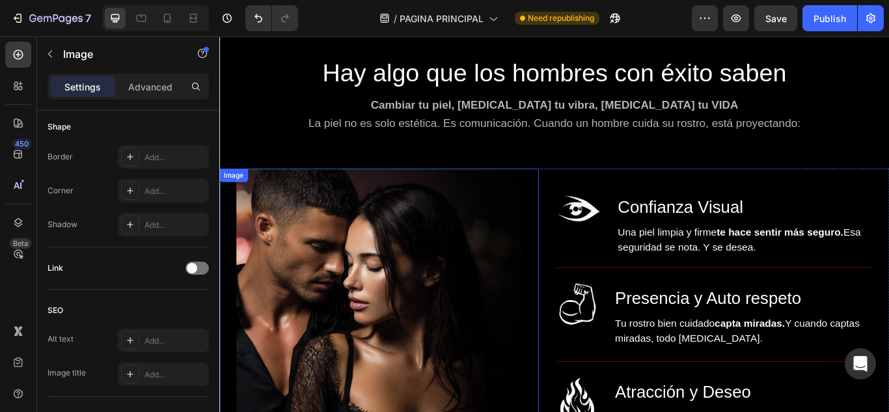
scroll to position [2800, 0]
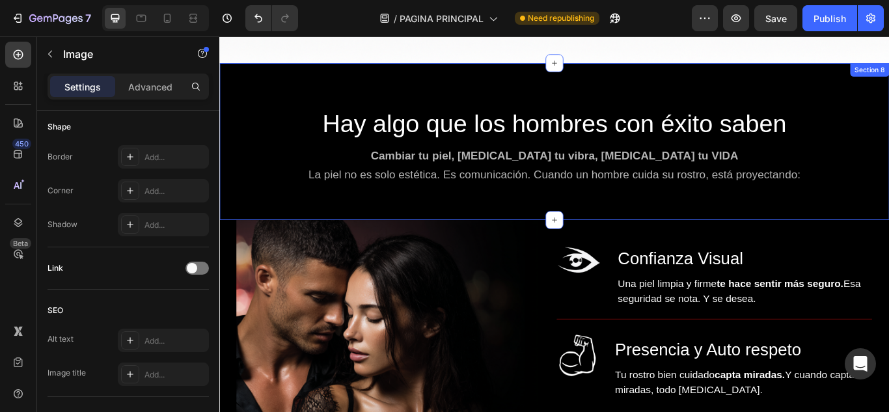
click at [582, 227] on div "Hay algo que los hombres con éxito saben Heading Cambiar tu piel, cambia tu vib…" at bounding box center [609, 185] width 781 height 131
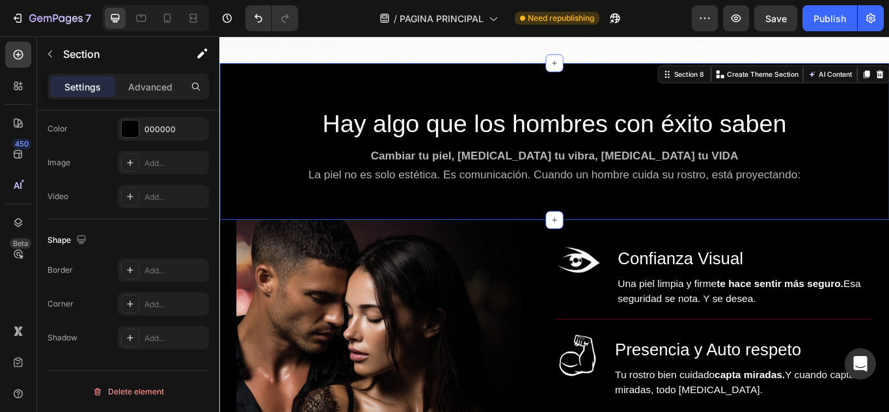
scroll to position [0, 0]
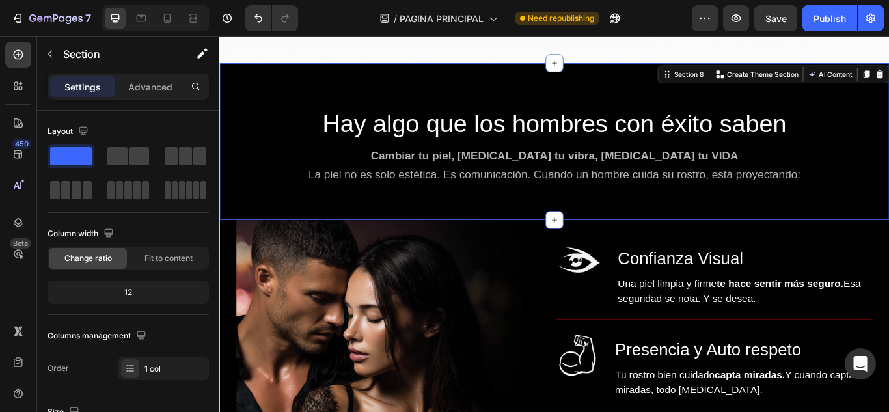
click at [413, 94] on div "Hay algo que los hombres con éxito saben Heading Cambiar tu piel, cambia tu vib…" at bounding box center [609, 159] width 781 height 183
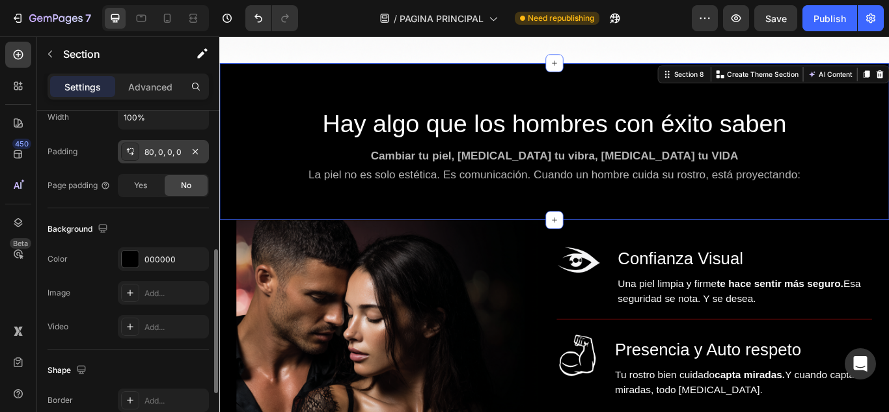
scroll to position [260, 0]
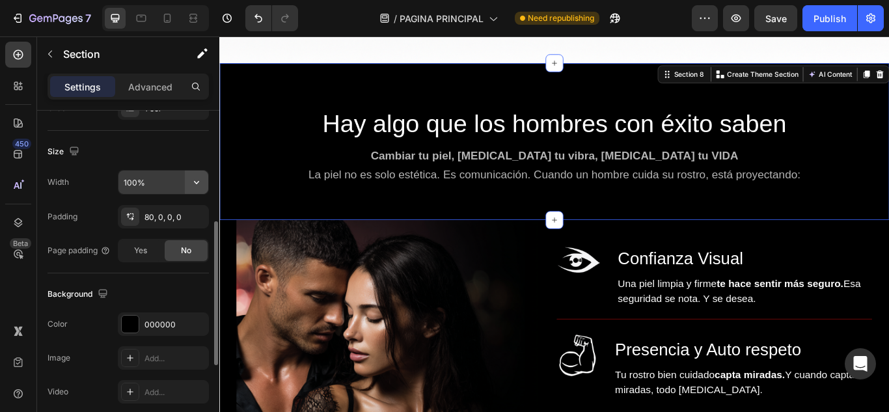
click at [199, 186] on icon "button" at bounding box center [196, 182] width 13 height 13
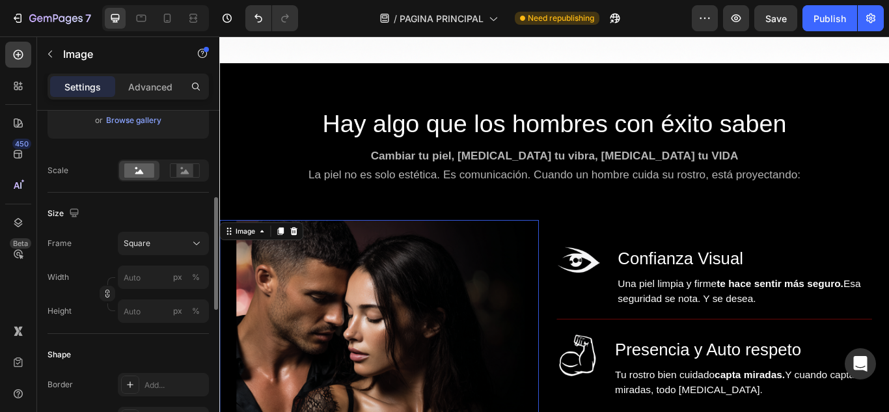
scroll to position [326, 0]
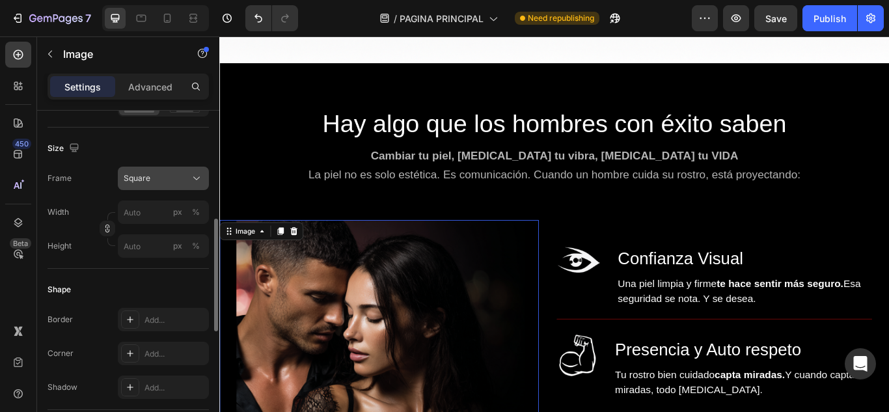
click at [197, 183] on icon at bounding box center [196, 178] width 13 height 13
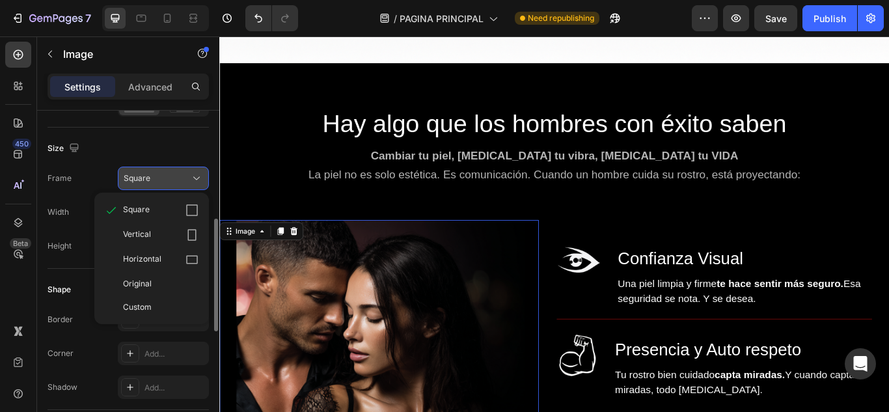
click at [197, 183] on icon at bounding box center [196, 178] width 13 height 13
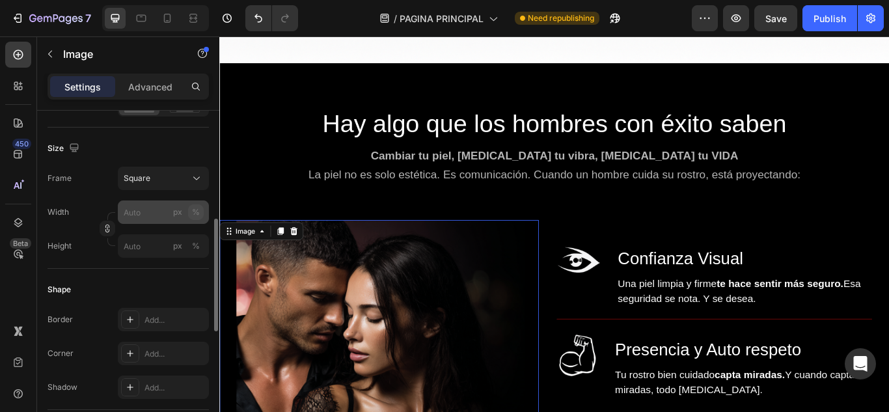
click at [200, 217] on button "%" at bounding box center [196, 212] width 16 height 16
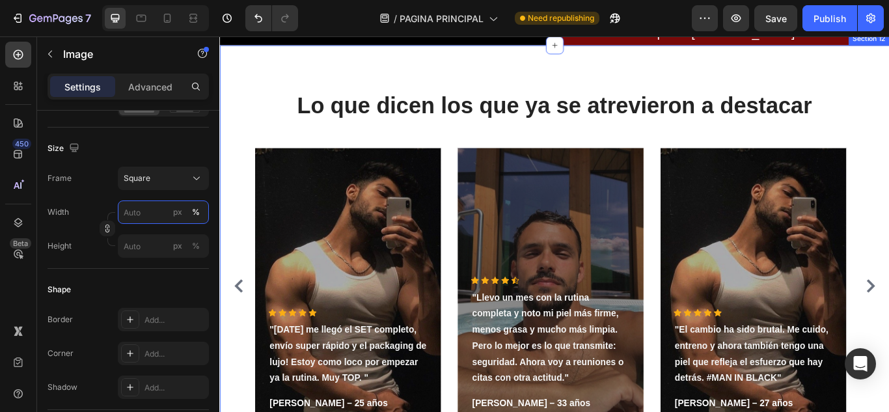
scroll to position [3320, 0]
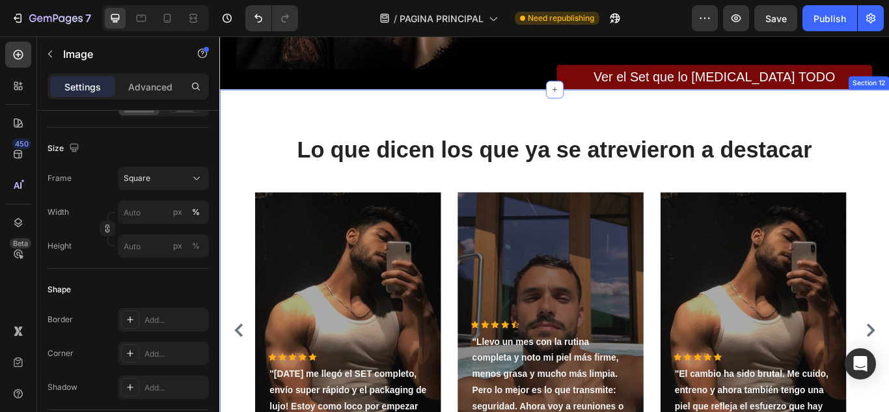
click at [474, 125] on div "Lo que dicen los que ya se atrevieron a destacar Heading Icon Icon Icon Icon Ic…" at bounding box center [609, 333] width 781 height 471
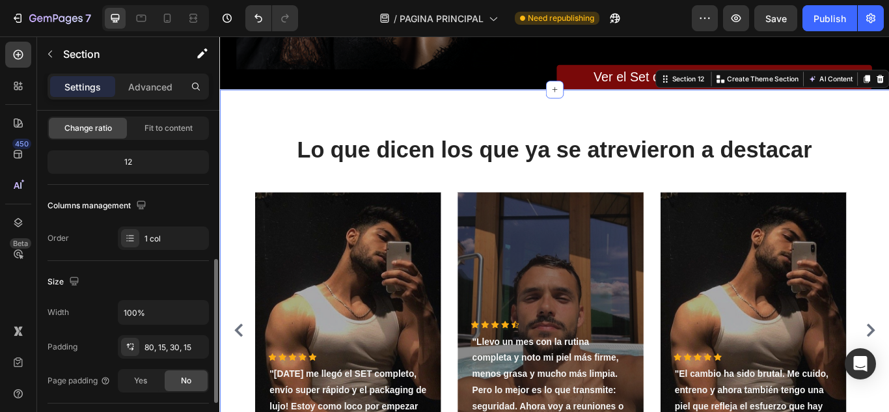
scroll to position [260, 0]
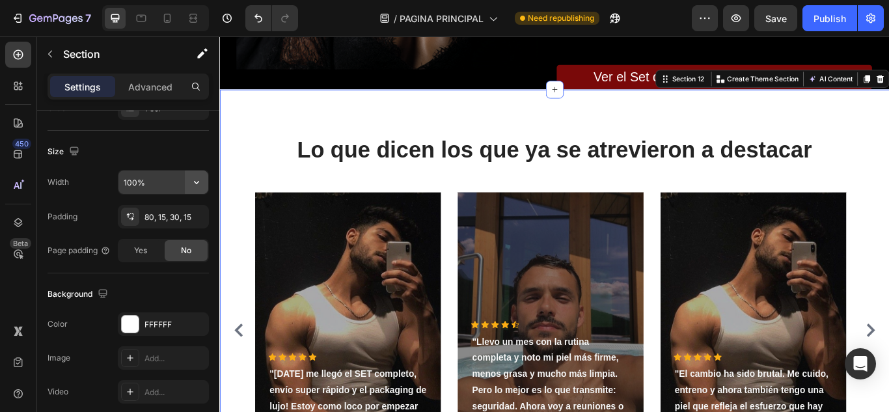
click at [196, 182] on icon "button" at bounding box center [196, 182] width 13 height 13
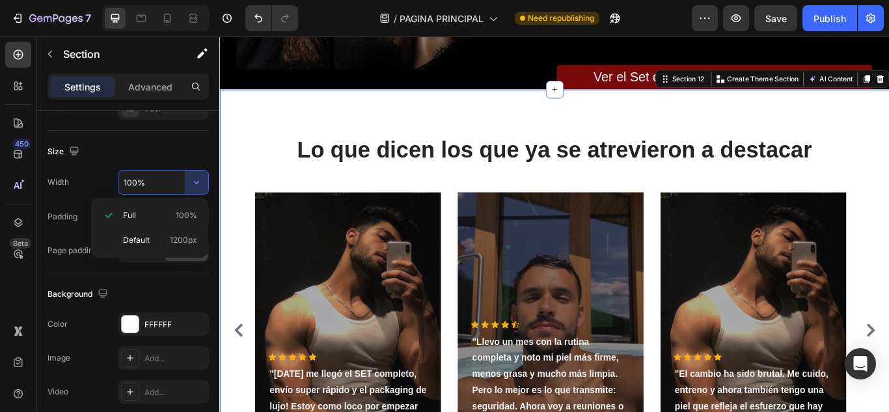
click at [188, 156] on div "Size" at bounding box center [128, 151] width 161 height 21
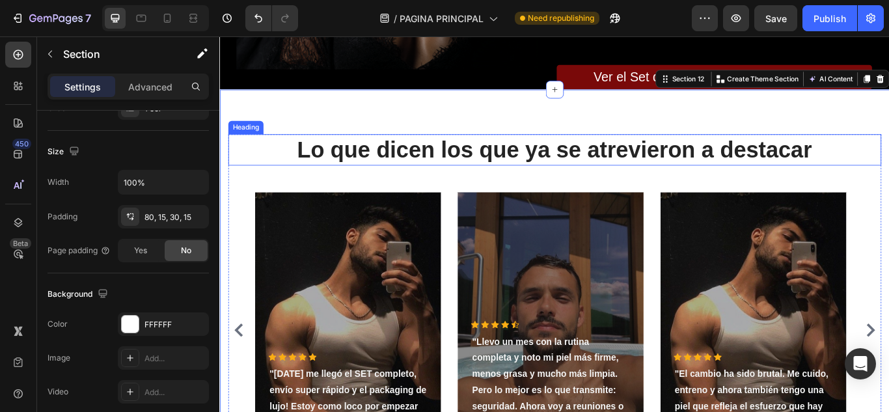
scroll to position [3385, 0]
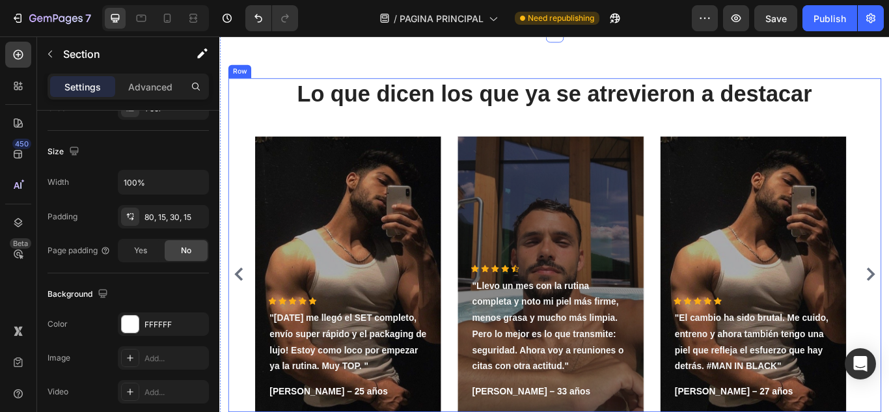
click at [490, 140] on div "Lo que dicen los que ya se atrevieron a destacar Heading Icon Icon Icon Icon Ic…" at bounding box center [610, 279] width 762 height 389
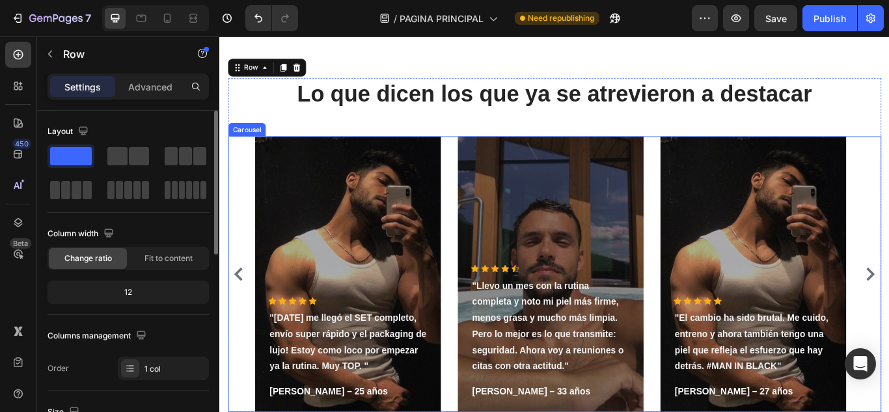
scroll to position [260, 0]
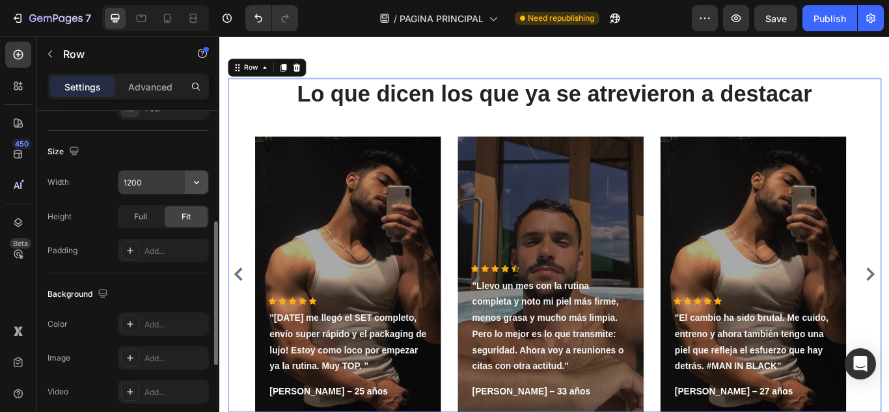
click at [195, 178] on icon "button" at bounding box center [196, 182] width 13 height 13
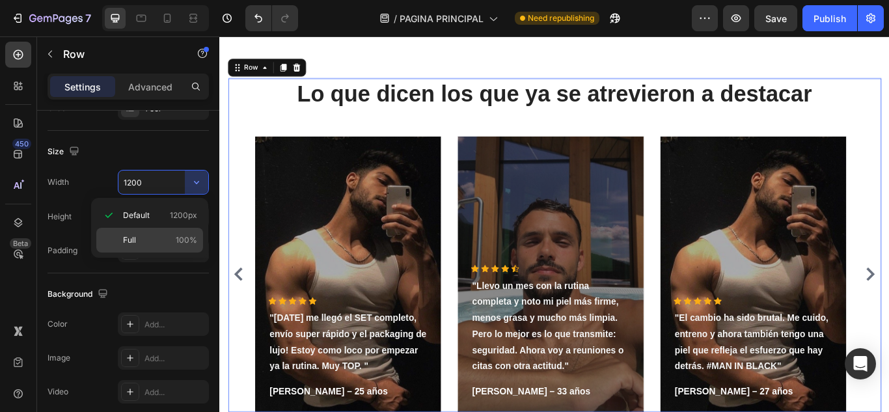
click at [182, 243] on span "100%" at bounding box center [186, 240] width 21 height 12
type input "100%"
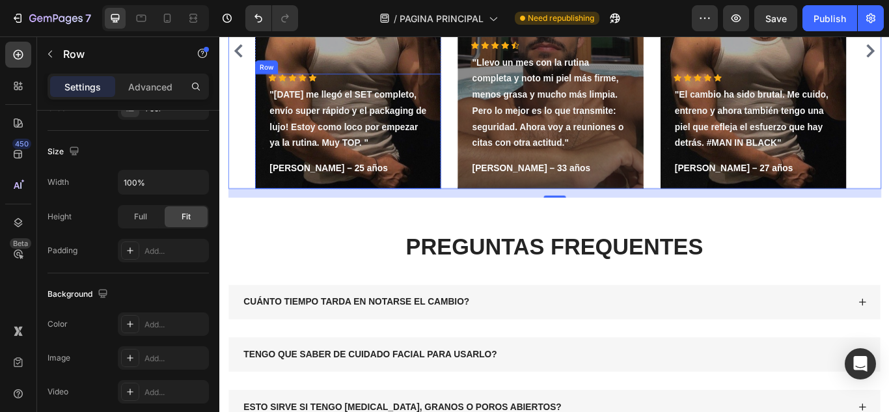
scroll to position [3711, 0]
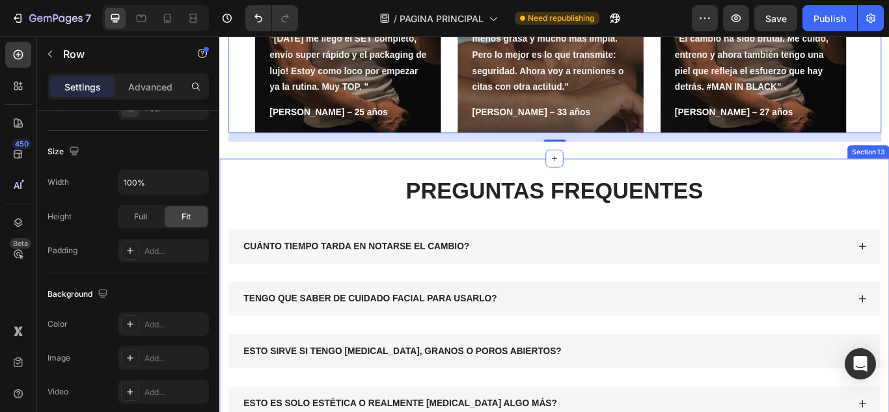
click at [411, 186] on div "PREGUNTAS FREQUENTES Heading CUÁNTO TIEMPO TARDA EN NOTARSE EL CAMBIO? TENGO QU…" at bounding box center [609, 388] width 781 height 419
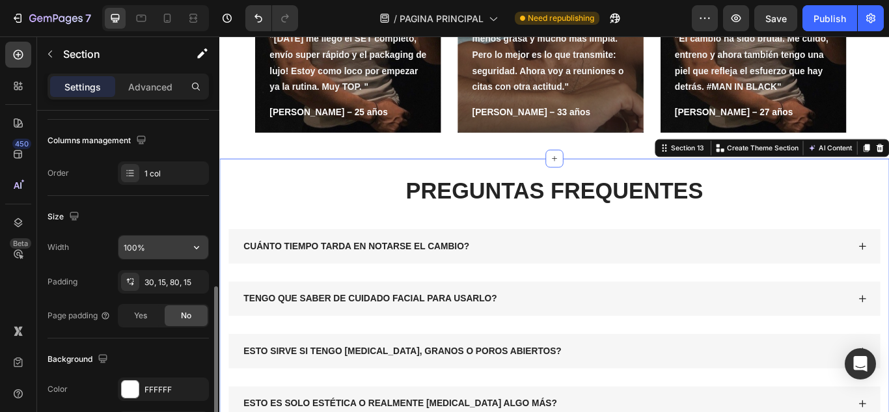
scroll to position [260, 0]
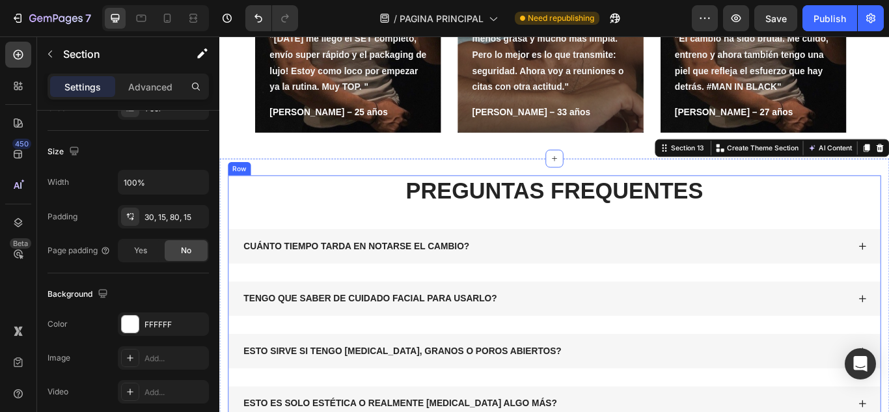
click at [401, 249] on div "PREGUNTAS FREQUENTES Heading CUÁNTO TIEMPO TARDA EN NOTARSE EL CAMBIO? TENGO QU…" at bounding box center [610, 373] width 762 height 348
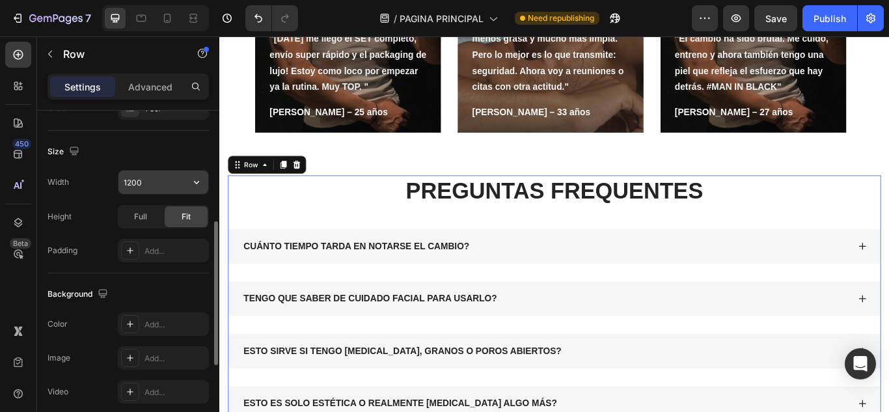
click at [197, 184] on icon "button" at bounding box center [196, 182] width 5 height 3
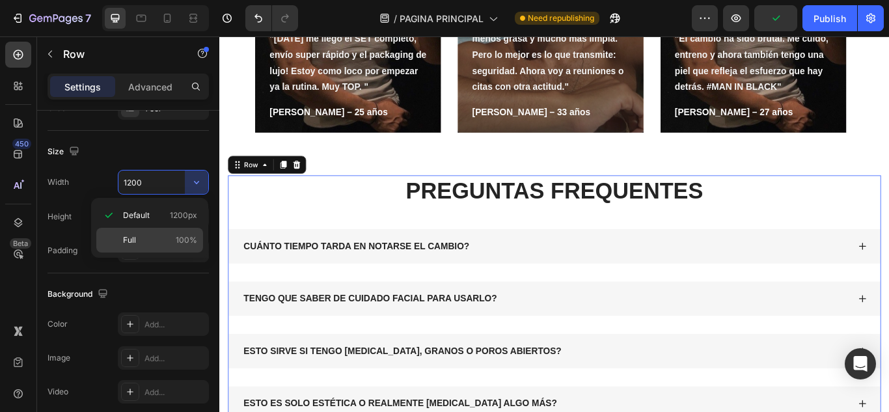
click at [173, 238] on p "Full 100%" at bounding box center [160, 240] width 74 height 12
type input "100%"
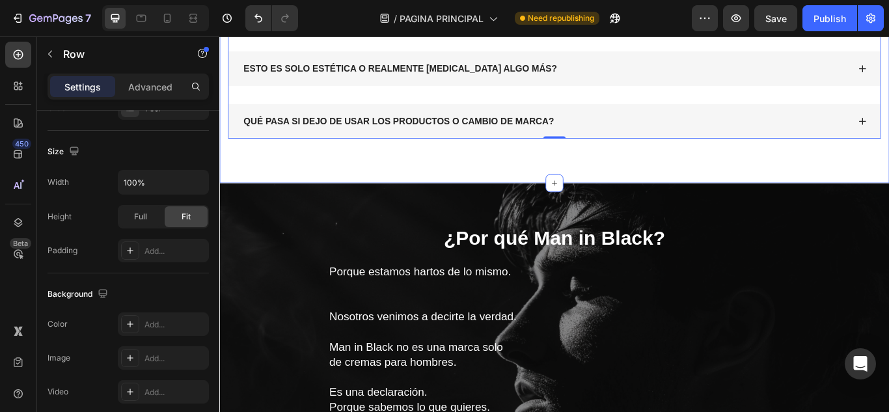
scroll to position [4167, 0]
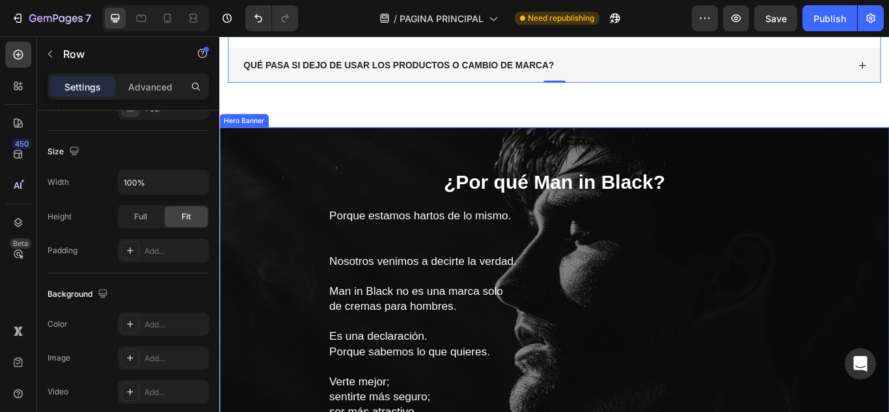
click at [440, 176] on div "Overlay" at bounding box center [609, 403] width 781 height 521
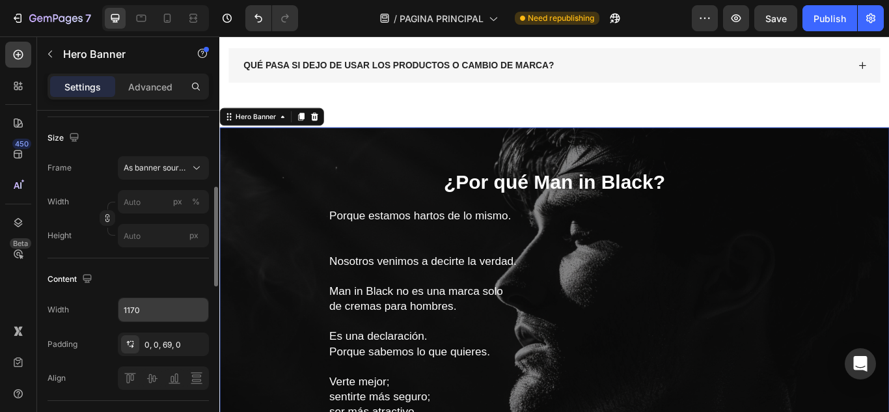
scroll to position [391, 0]
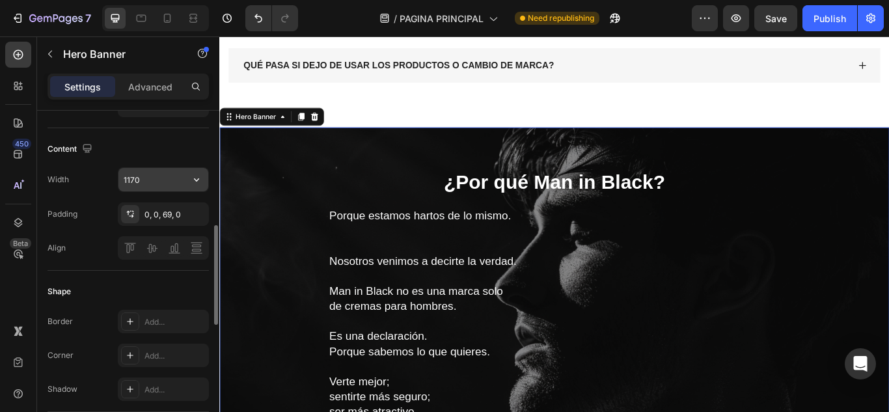
click at [204, 182] on button "button" at bounding box center [196, 179] width 23 height 23
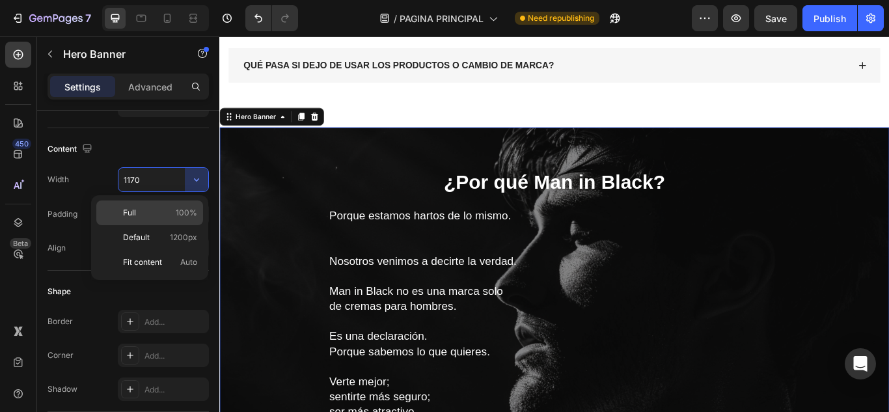
click at [181, 214] on span "100%" at bounding box center [186, 213] width 21 height 12
type input "100%"
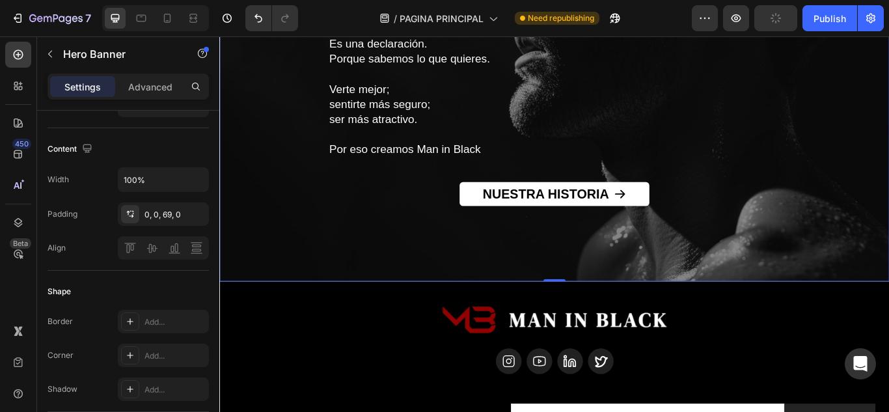
scroll to position [4557, 0]
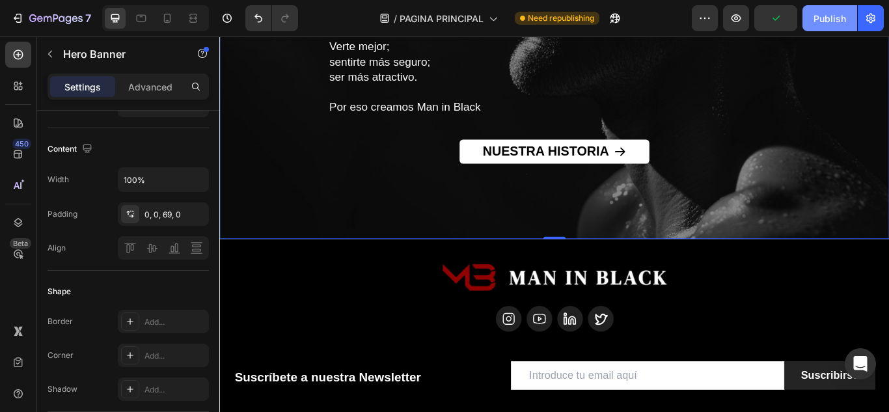
click at [837, 24] on div "Publish" at bounding box center [830, 19] width 33 height 14
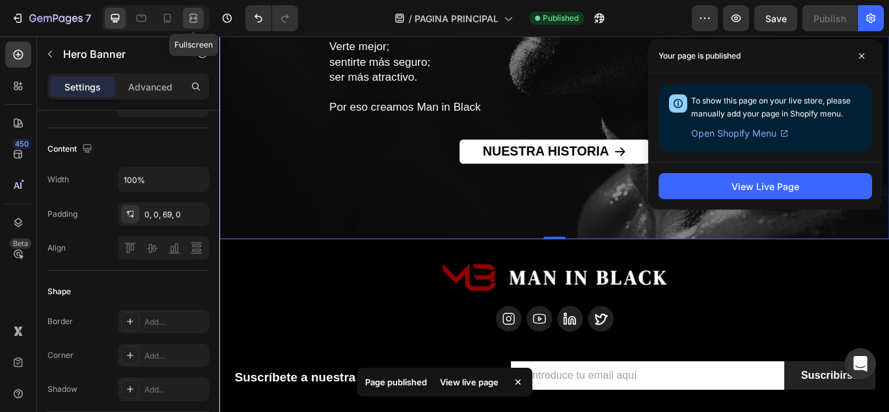
click at [191, 27] on div at bounding box center [193, 18] width 21 height 21
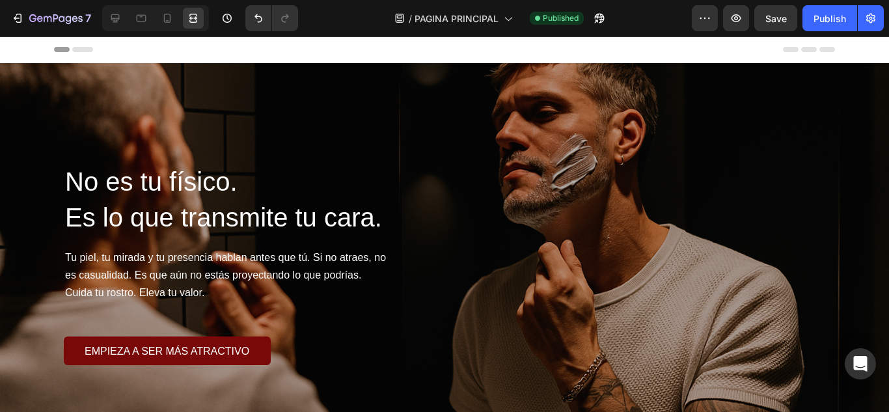
click at [42, 49] on span "Header" at bounding box center [39, 49] width 29 height 13
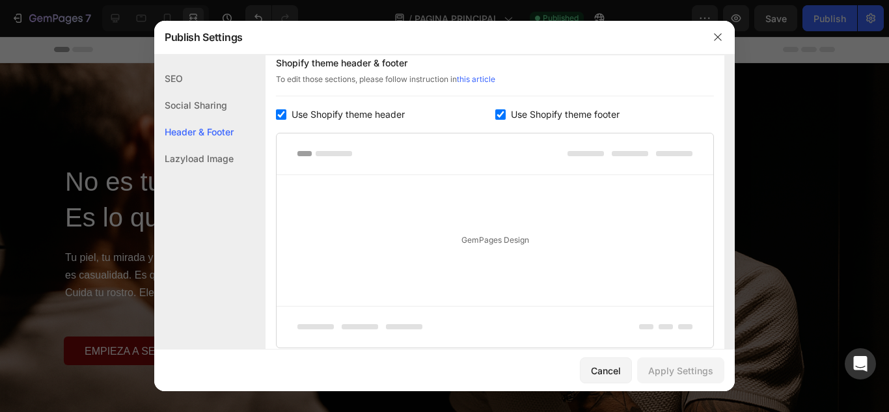
scroll to position [610, 0]
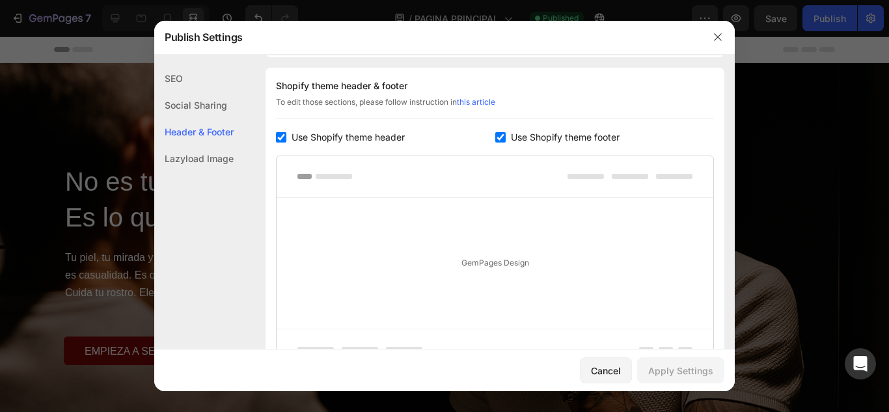
click at [499, 139] on input "checkbox" at bounding box center [500, 137] width 10 height 10
checkbox input "false"
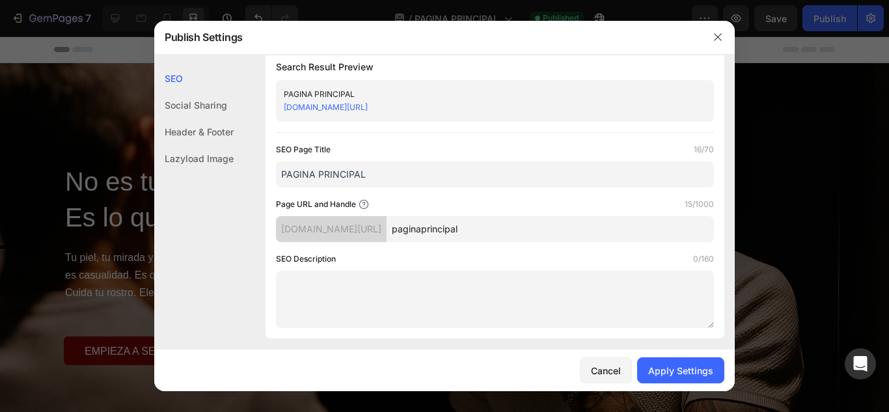
scroll to position [0, 0]
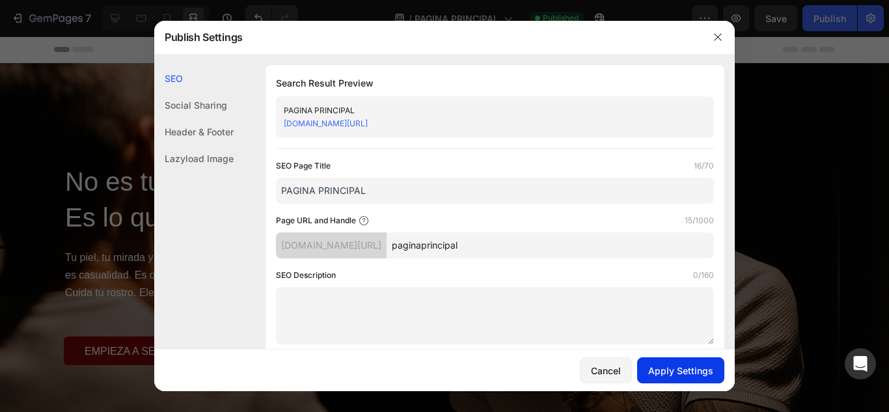
click at [688, 373] on div "Apply Settings" at bounding box center [680, 371] width 65 height 14
drag, startPoint x: 710, startPoint y: 40, endPoint x: 719, endPoint y: 8, distance: 33.6
click at [710, 40] on button "button" at bounding box center [718, 37] width 21 height 21
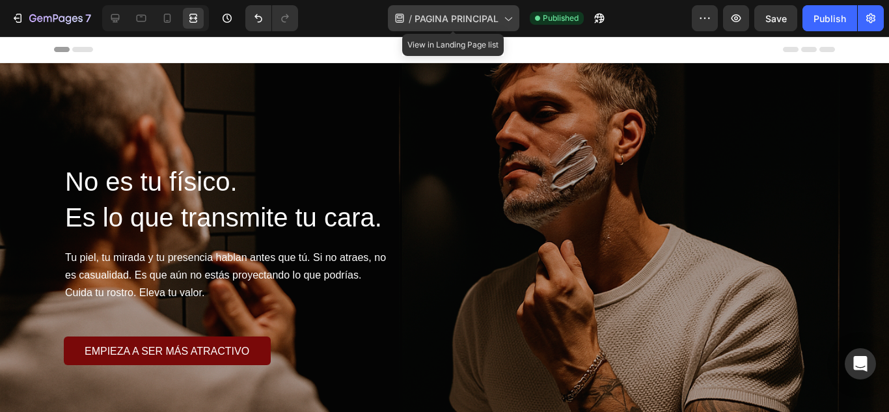
click at [478, 27] on div "/ PAGINA PRINCIPAL" at bounding box center [454, 18] width 132 height 26
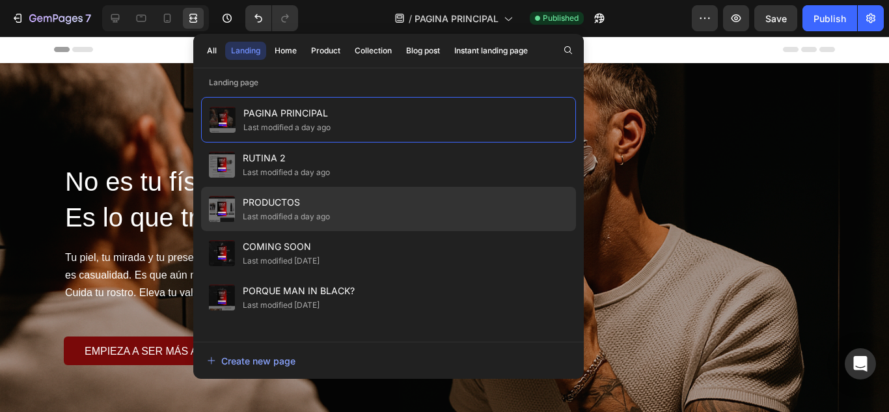
click at [397, 231] on div "PRODUCTOS Last modified a day ago" at bounding box center [388, 253] width 375 height 44
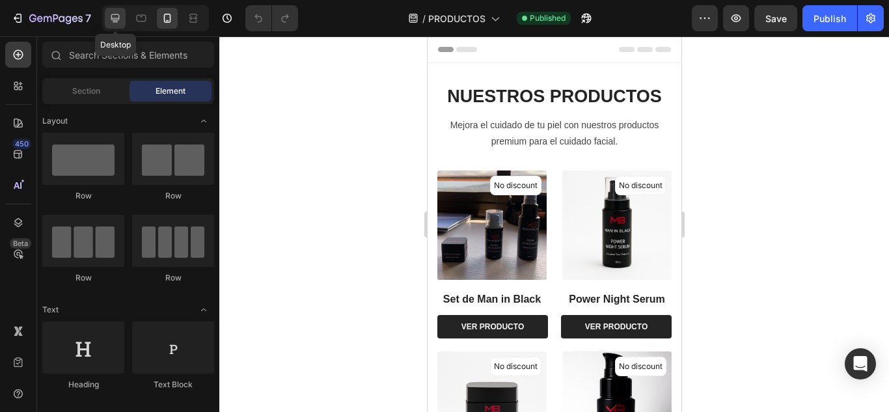
click at [113, 17] on icon at bounding box center [115, 18] width 13 height 13
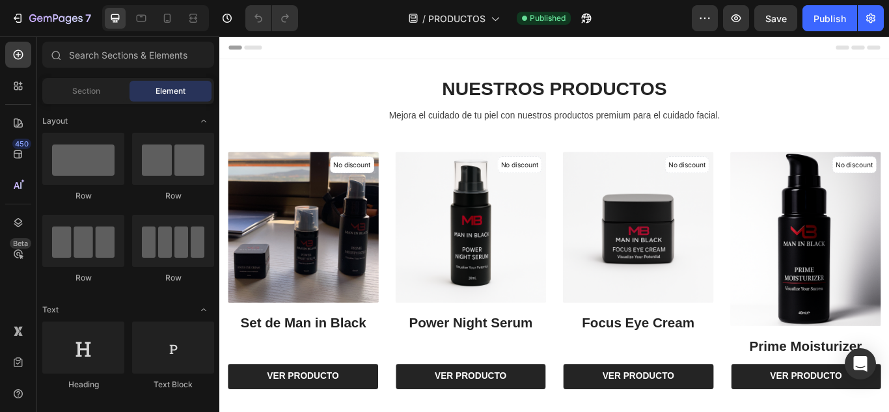
click at [249, 49] on span "Header" at bounding box center [258, 49] width 29 height 13
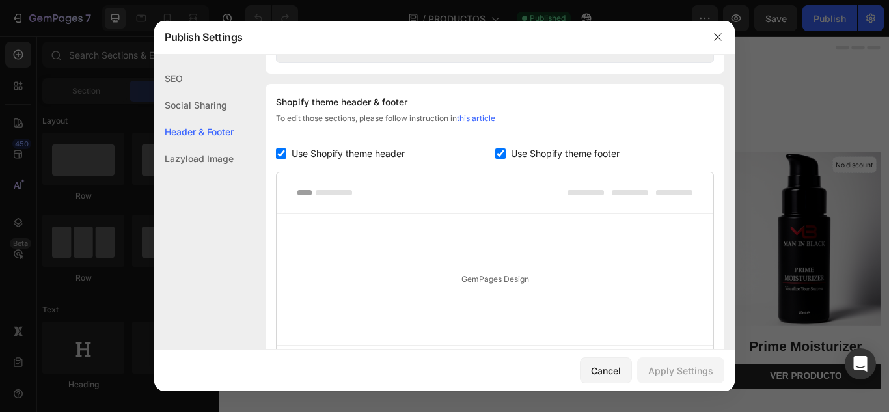
scroll to position [610, 0]
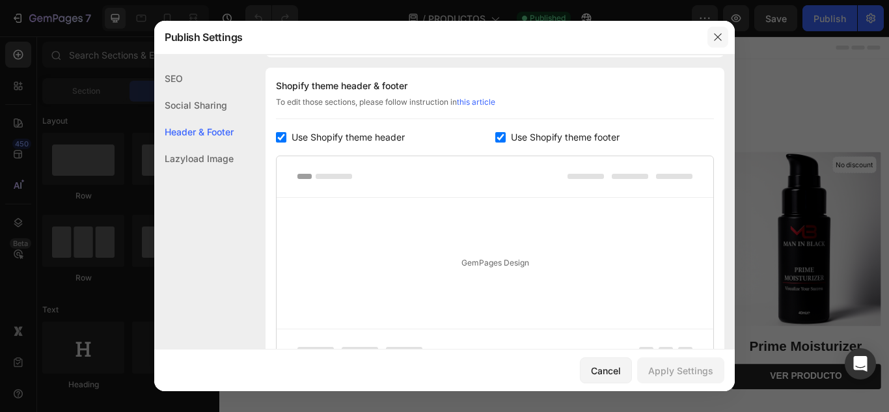
click at [716, 38] on icon "button" at bounding box center [718, 37] width 10 height 10
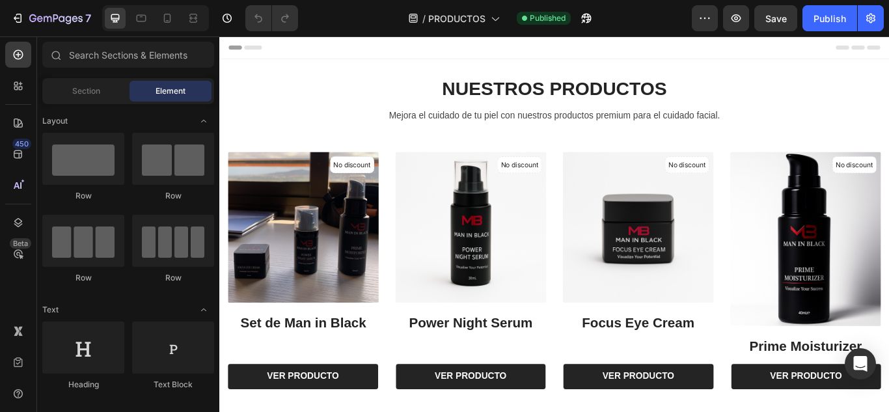
click at [259, 48] on span "Header" at bounding box center [258, 49] width 29 height 13
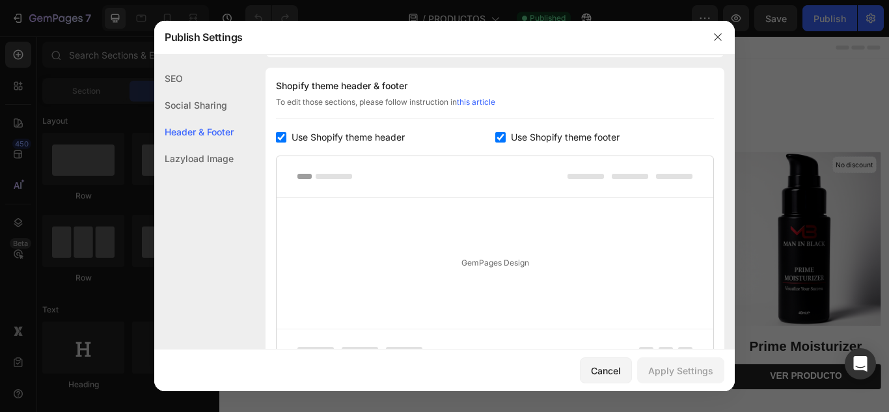
click at [500, 141] on input "checkbox" at bounding box center [500, 137] width 10 height 10
checkbox input "false"
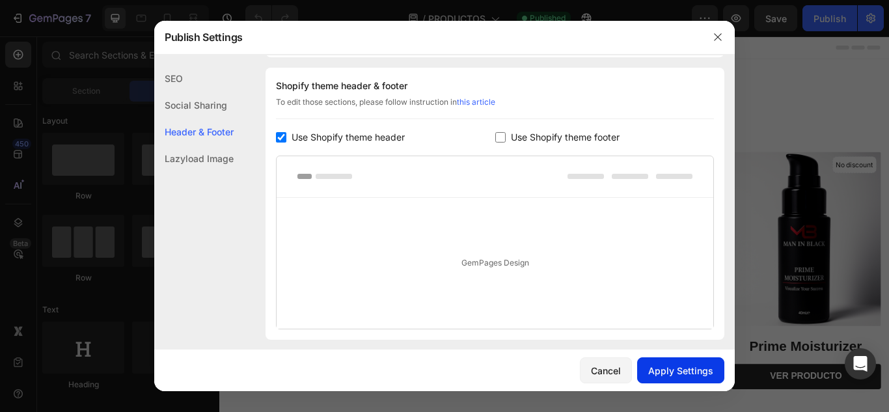
click at [676, 367] on div "Apply Settings" at bounding box center [680, 371] width 65 height 14
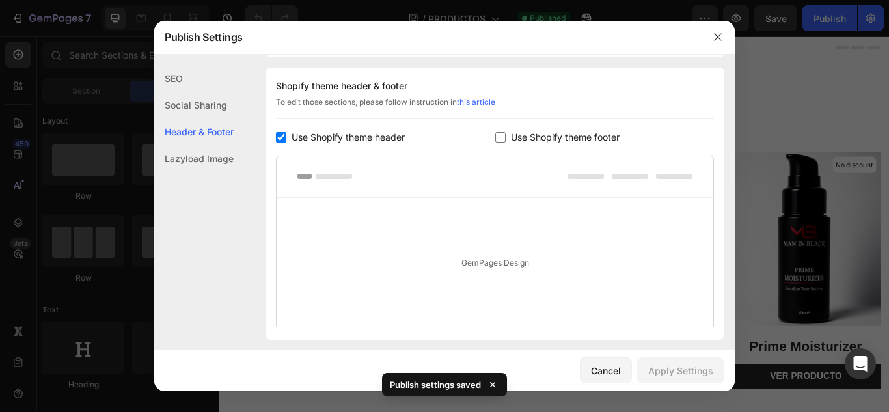
click at [217, 161] on div "Lazyload Image" at bounding box center [193, 158] width 79 height 27
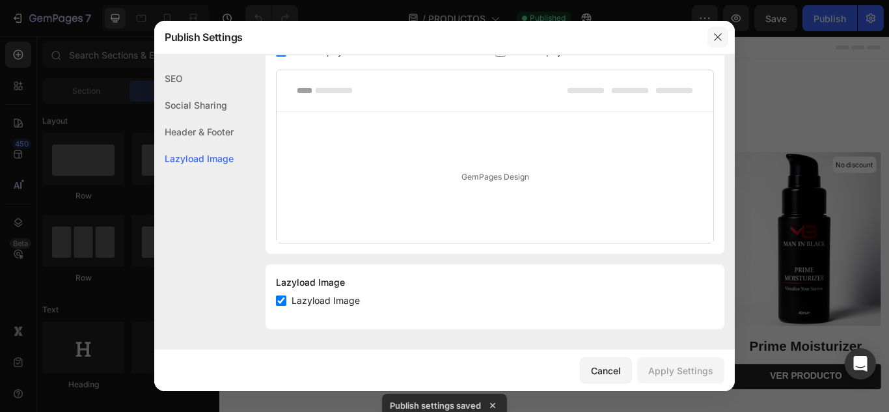
click at [720, 38] on icon "button" at bounding box center [718, 37] width 10 height 10
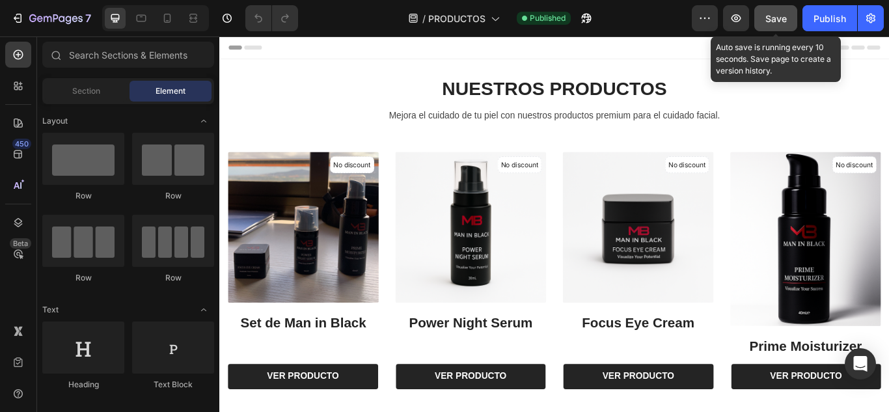
click at [786, 18] on span "Save" at bounding box center [776, 18] width 21 height 11
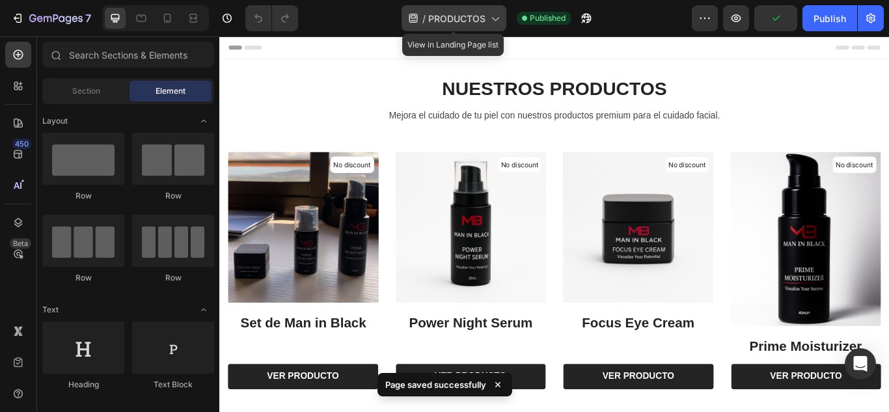
click at [494, 20] on icon at bounding box center [495, 20] width 7 height 4
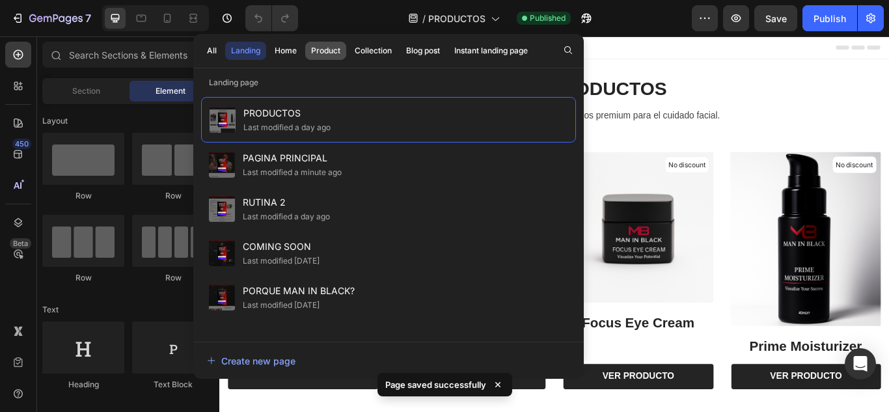
click at [328, 55] on div "Product" at bounding box center [325, 51] width 29 height 12
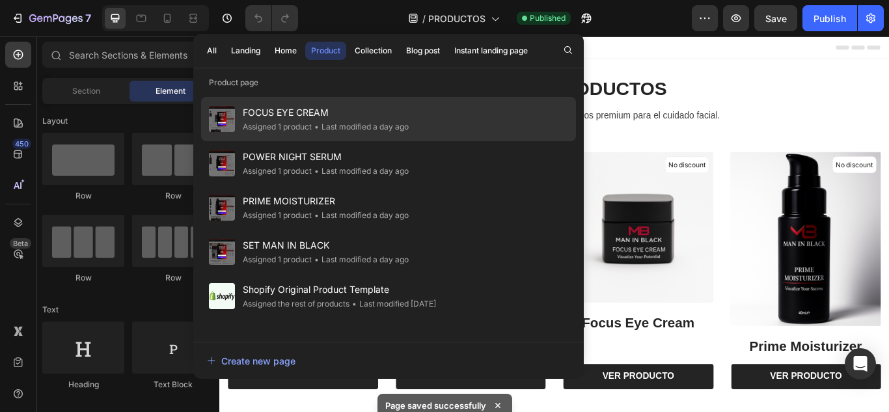
click at [322, 121] on div "• Last modified a day ago" at bounding box center [360, 126] width 97 height 13
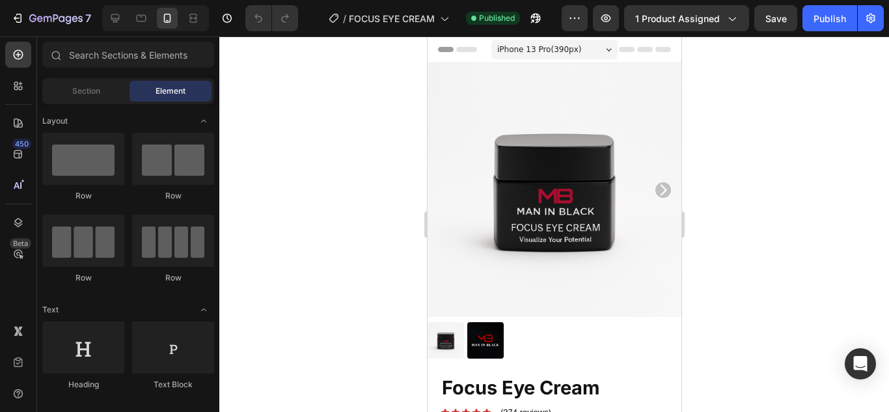
click at [464, 51] on span "Header" at bounding box center [466, 49] width 29 height 13
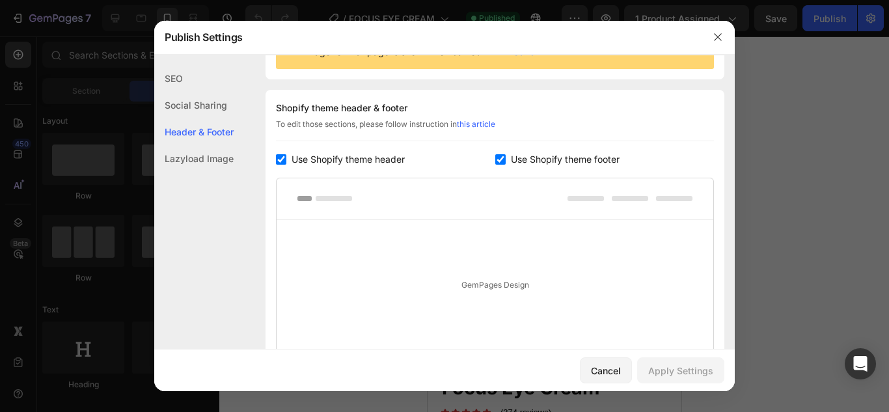
scroll to position [189, 0]
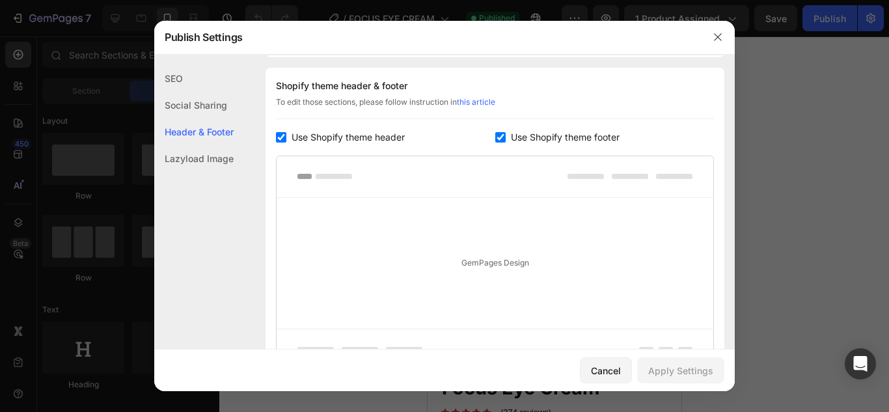
click at [513, 137] on span "Use Shopify theme footer" at bounding box center [565, 138] width 109 height 16
checkbox input "false"
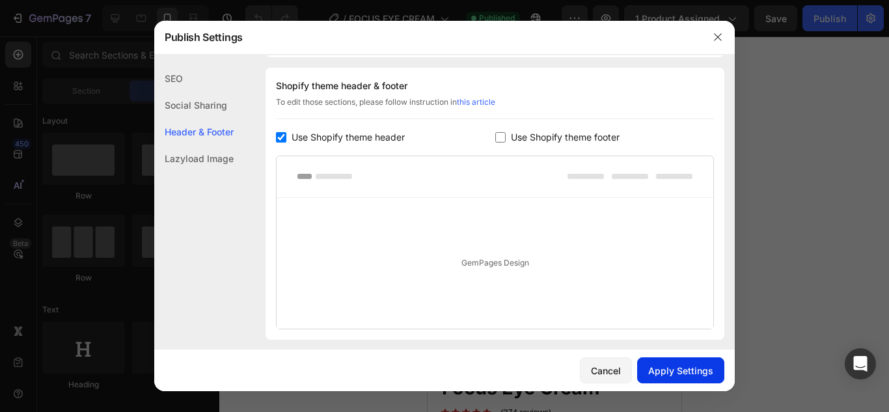
click at [656, 373] on div "Apply Settings" at bounding box center [680, 371] width 65 height 14
click at [716, 38] on icon "button" at bounding box center [718, 37] width 10 height 10
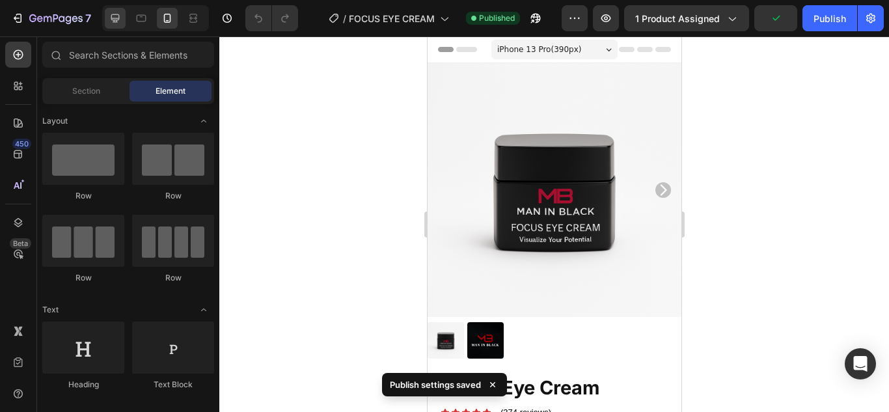
click at [109, 17] on icon at bounding box center [115, 18] width 13 height 13
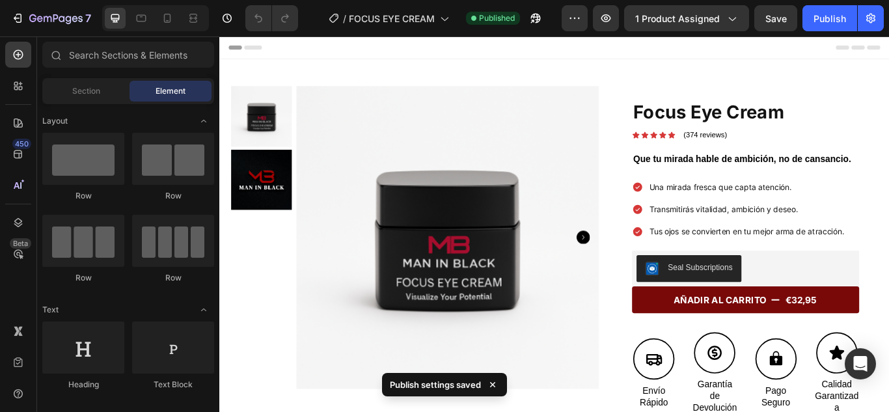
click at [248, 49] on span "Header" at bounding box center [258, 49] width 29 height 13
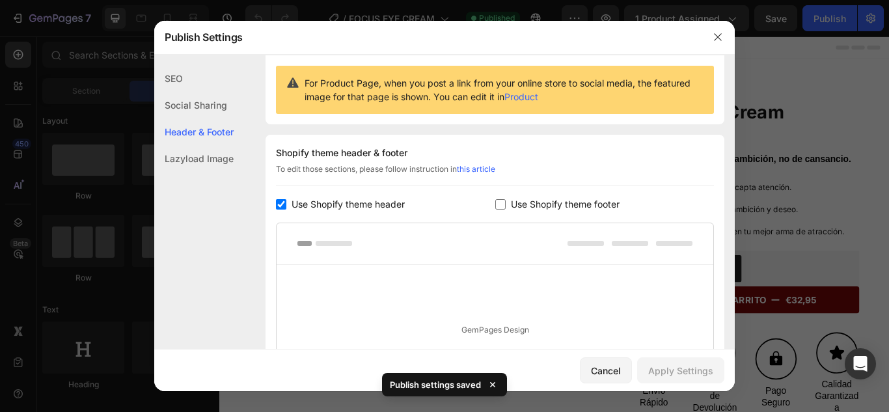
scroll to position [189, 0]
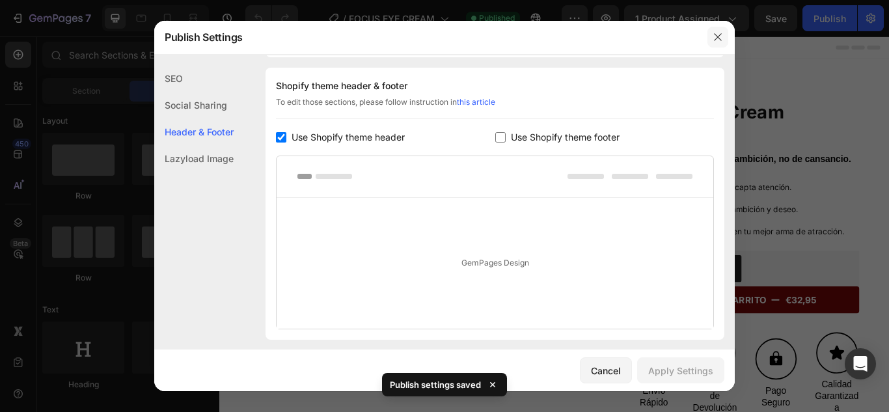
drag, startPoint x: 720, startPoint y: 38, endPoint x: 586, endPoint y: 1, distance: 139.3
click at [720, 38] on icon "button" at bounding box center [718, 37] width 10 height 10
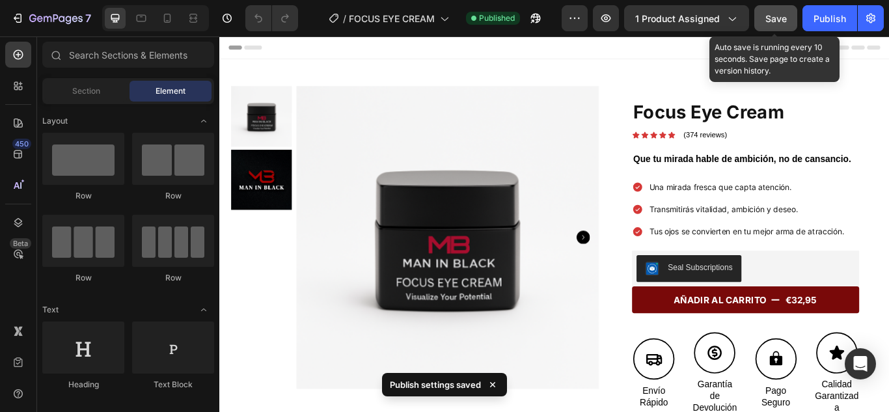
click at [777, 18] on span "Save" at bounding box center [776, 18] width 21 height 11
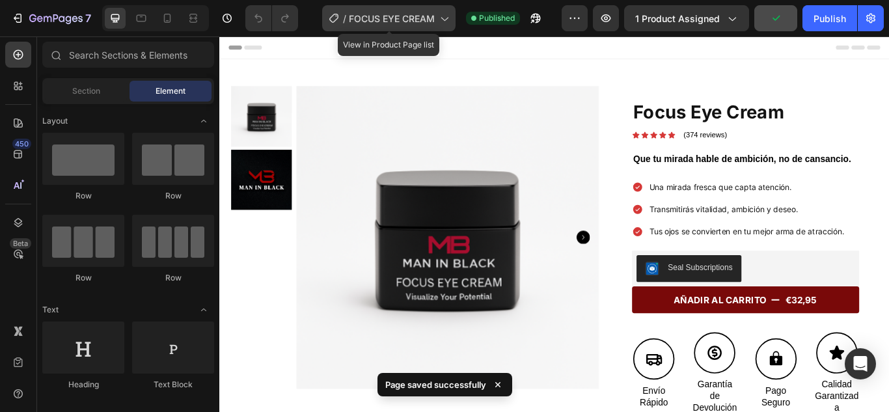
click at [410, 25] on div "/ FOCUS EYE CREAM" at bounding box center [388, 18] width 133 height 26
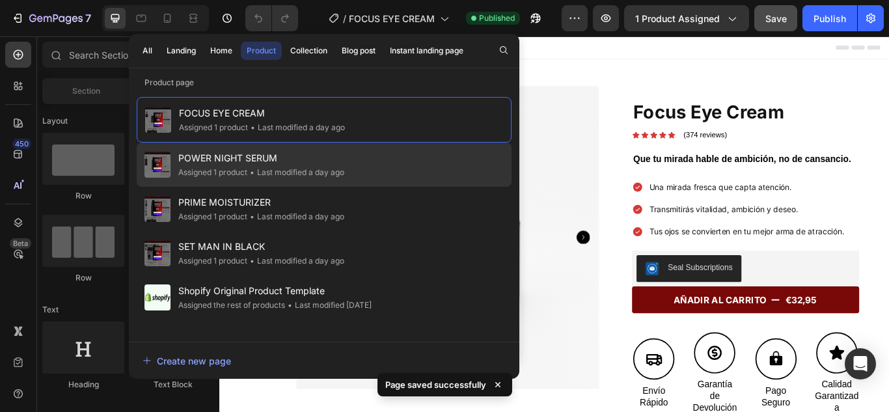
click at [243, 165] on span "POWER NIGHT SERUM" at bounding box center [261, 158] width 166 height 16
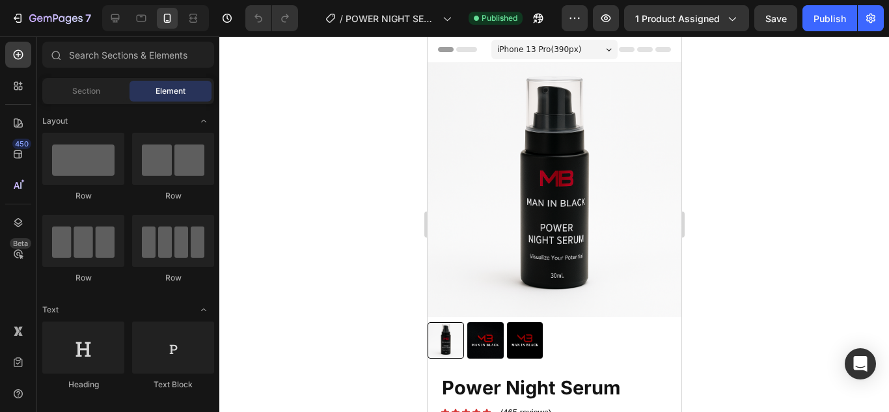
click at [454, 51] on span "Header" at bounding box center [466, 49] width 29 height 13
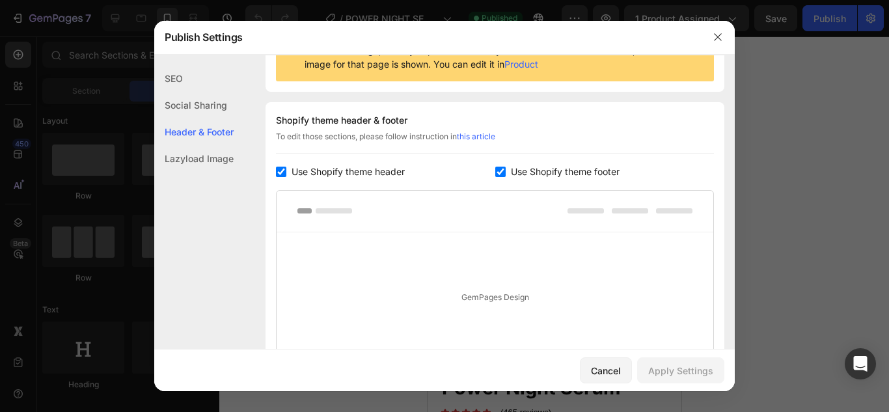
scroll to position [189, 0]
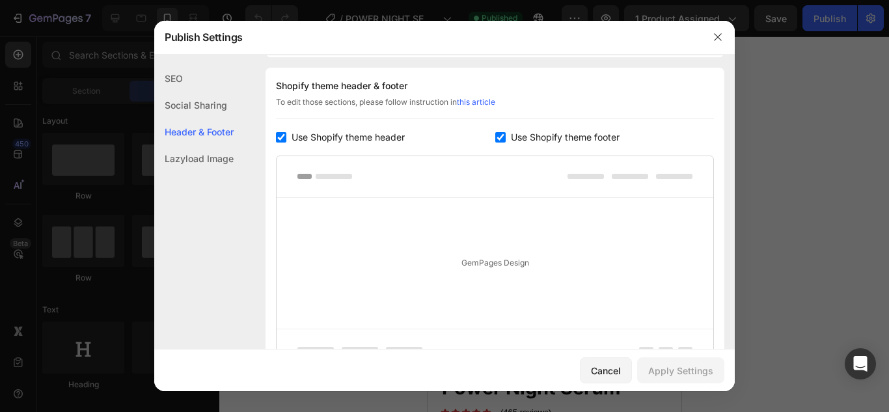
click at [546, 136] on span "Use Shopify theme footer" at bounding box center [565, 138] width 109 height 16
checkbox input "false"
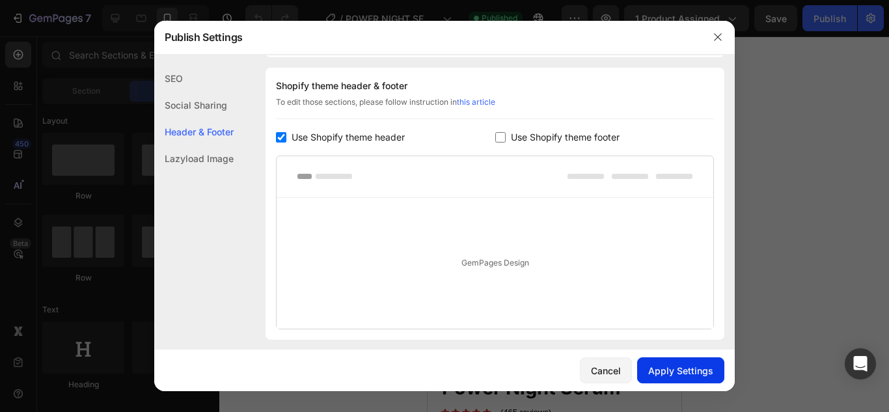
click at [705, 378] on button "Apply Settings" at bounding box center [680, 370] width 87 height 26
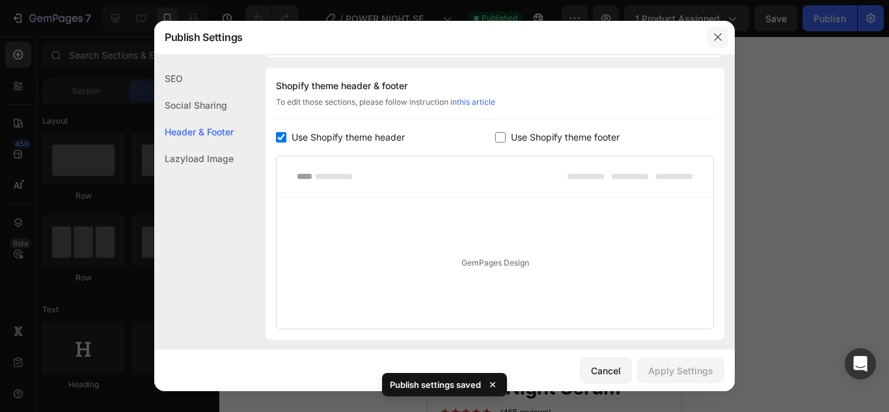
click at [721, 40] on icon "button" at bounding box center [717, 36] width 7 height 7
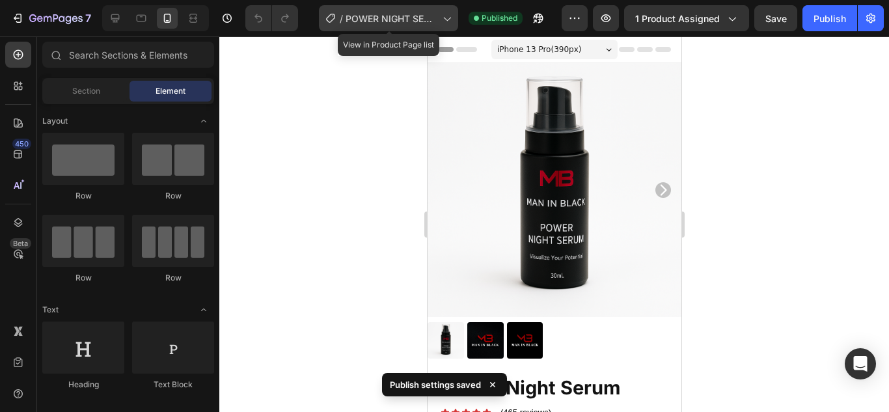
click at [396, 17] on span "POWER NIGHT SERUM" at bounding box center [392, 19] width 92 height 14
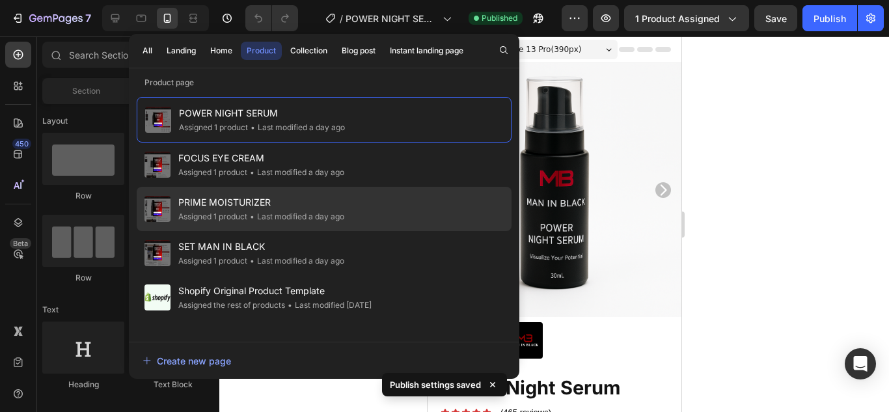
click at [277, 204] on span "PRIME MOISTURIZER" at bounding box center [261, 203] width 166 height 16
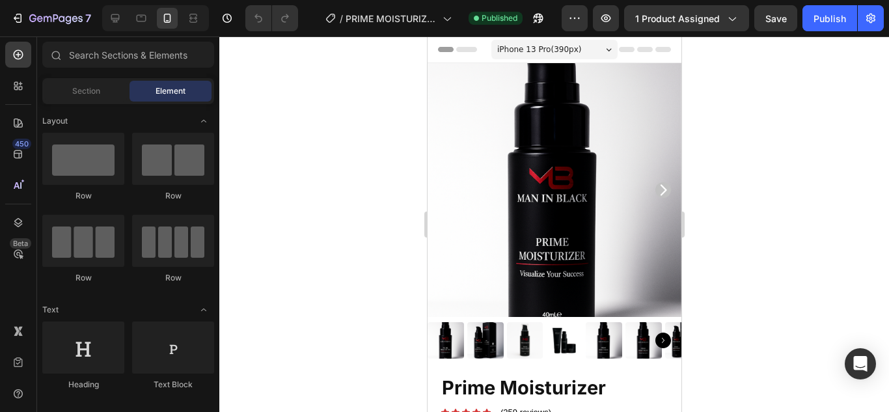
click at [453, 50] on span "Header" at bounding box center [466, 49] width 29 height 13
click at [446, 51] on icon at bounding box center [442, 49] width 9 height 9
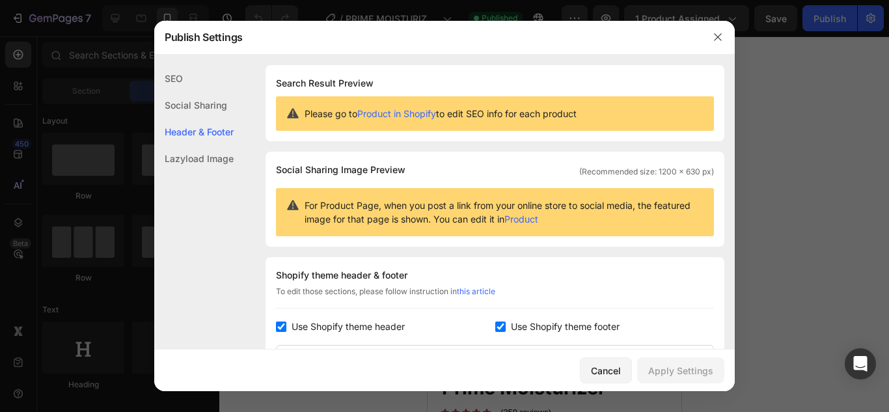
scroll to position [189, 0]
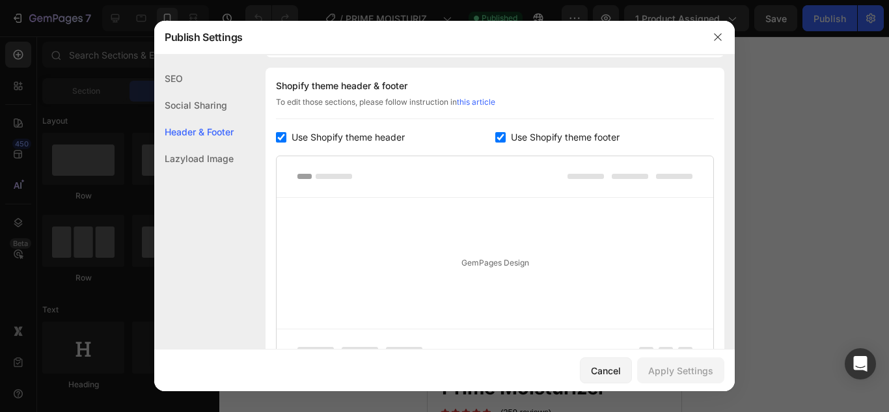
click at [511, 133] on span "Use Shopify theme footer" at bounding box center [565, 138] width 109 height 16
checkbox input "false"
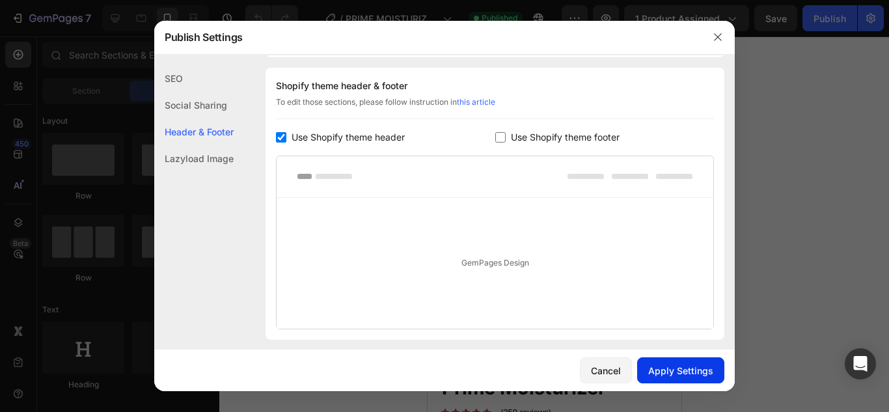
click at [706, 380] on button "Apply Settings" at bounding box center [680, 370] width 87 height 26
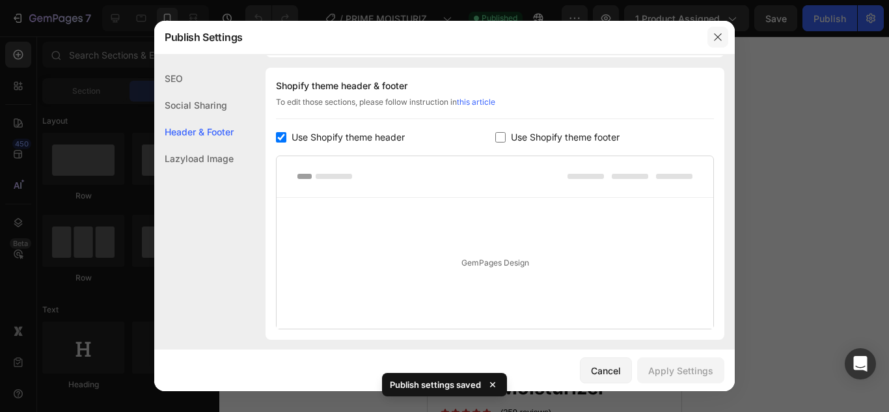
click at [716, 39] on icon "button" at bounding box center [717, 36] width 7 height 7
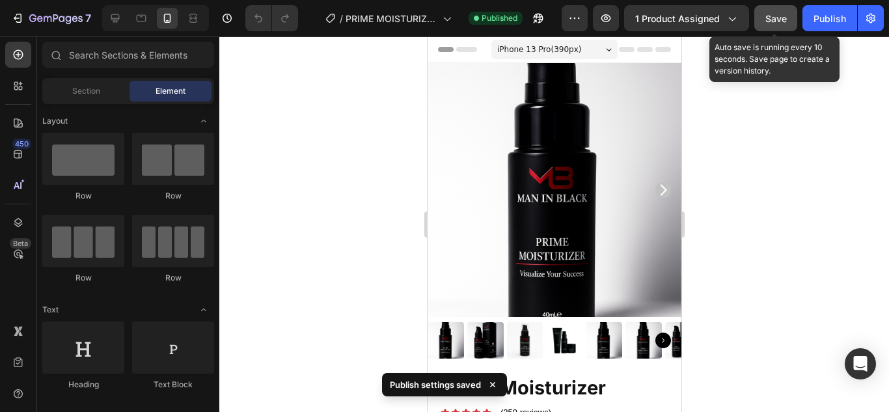
click at [791, 22] on button "Save" at bounding box center [776, 18] width 43 height 26
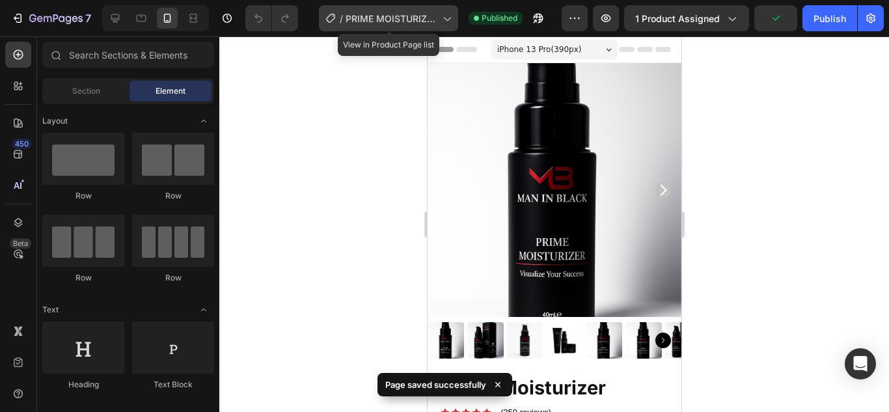
click at [396, 18] on span "PRIME MOISTURIZER" at bounding box center [392, 19] width 92 height 14
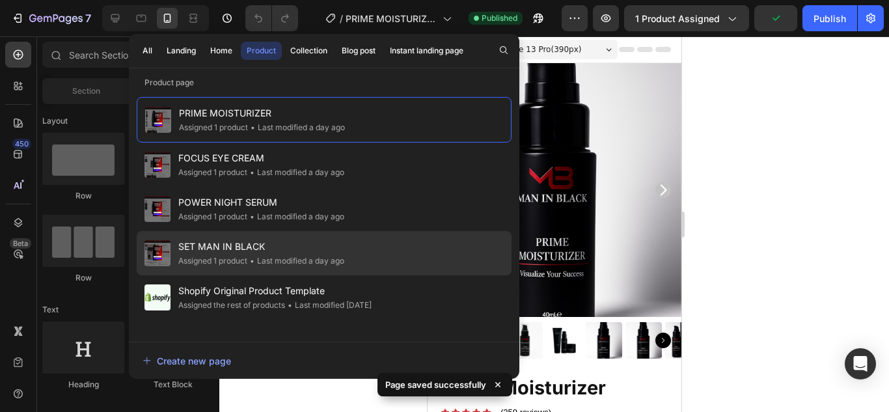
click at [290, 249] on span "SET MAN IN BLACK" at bounding box center [261, 247] width 166 height 16
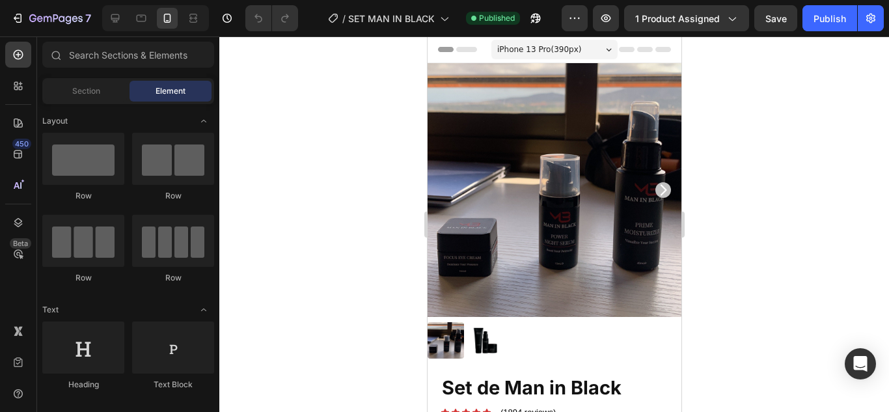
click at [456, 54] on span "Header" at bounding box center [466, 49] width 29 height 13
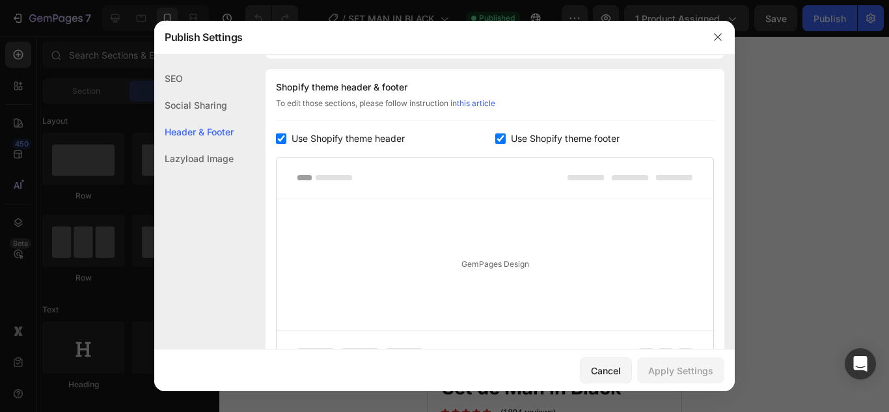
scroll to position [189, 0]
click at [495, 133] on input "checkbox" at bounding box center [500, 137] width 10 height 10
checkbox input "false"
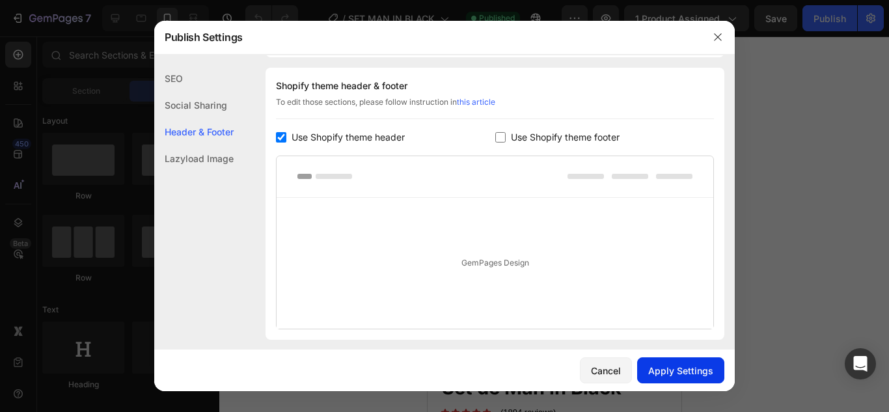
click at [690, 365] on div "Apply Settings" at bounding box center [680, 371] width 65 height 14
click at [718, 42] on icon "button" at bounding box center [718, 37] width 10 height 10
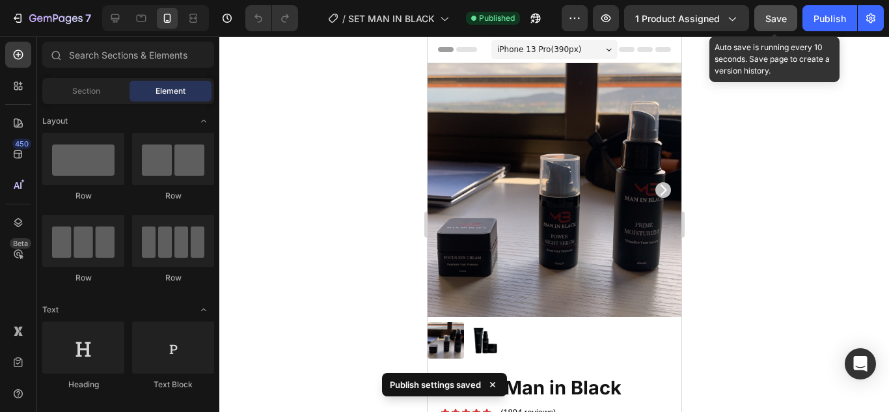
click at [776, 20] on span "Save" at bounding box center [776, 18] width 21 height 11
